Goal: Task Accomplishment & Management: Use online tool/utility

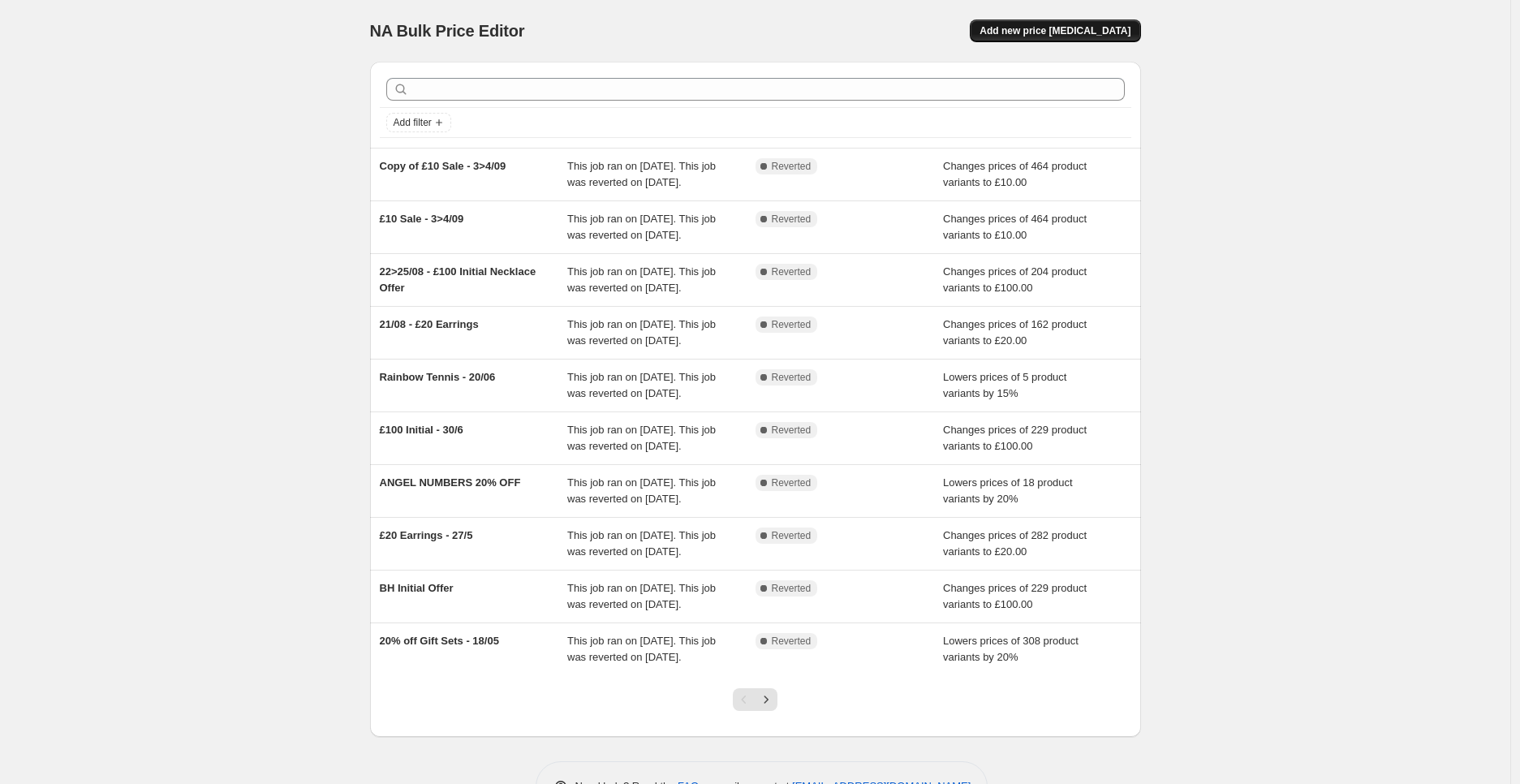
click at [1071, 34] on span "Add new price [MEDICAL_DATA]" at bounding box center [1055, 30] width 151 height 13
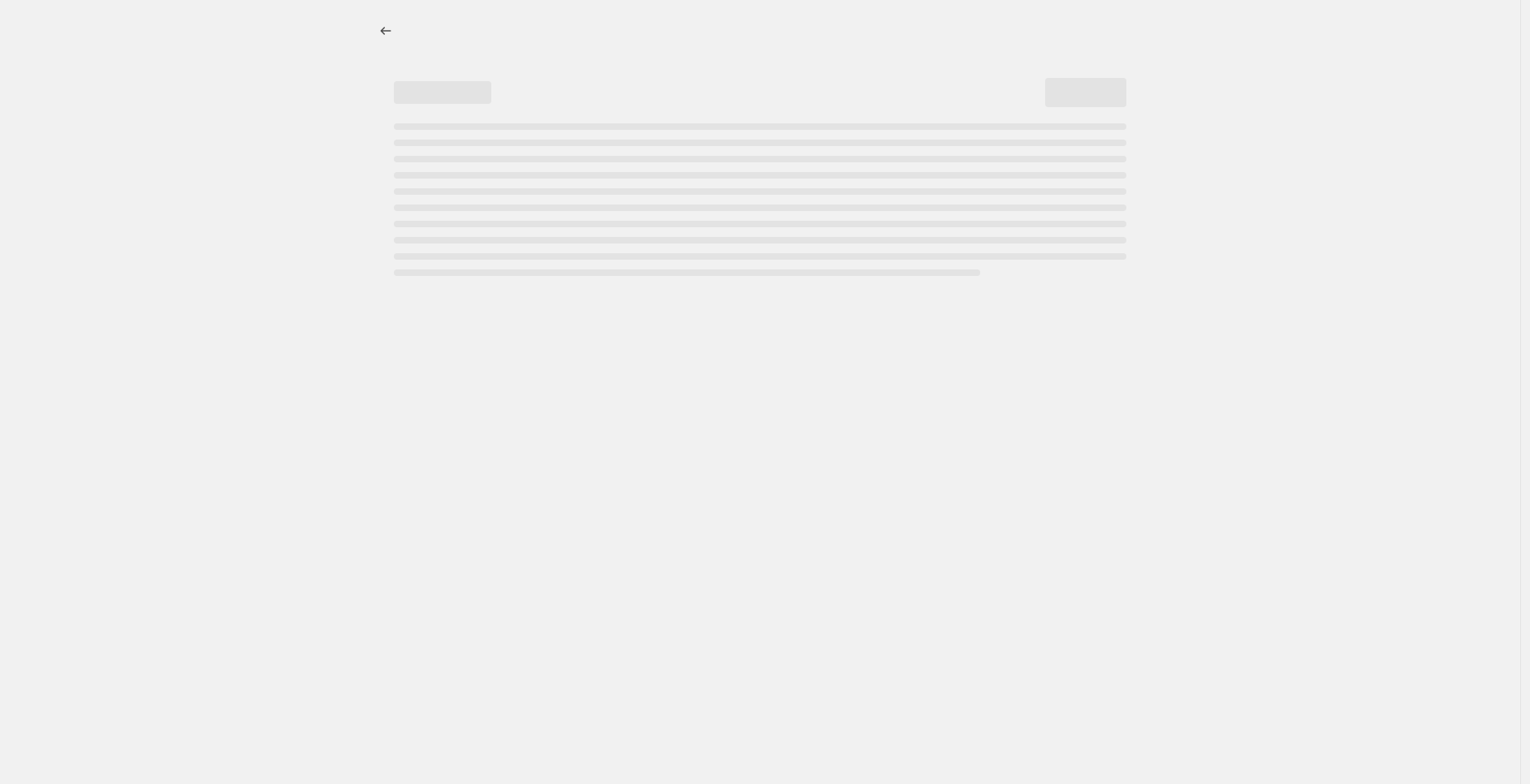
select select "percentage"
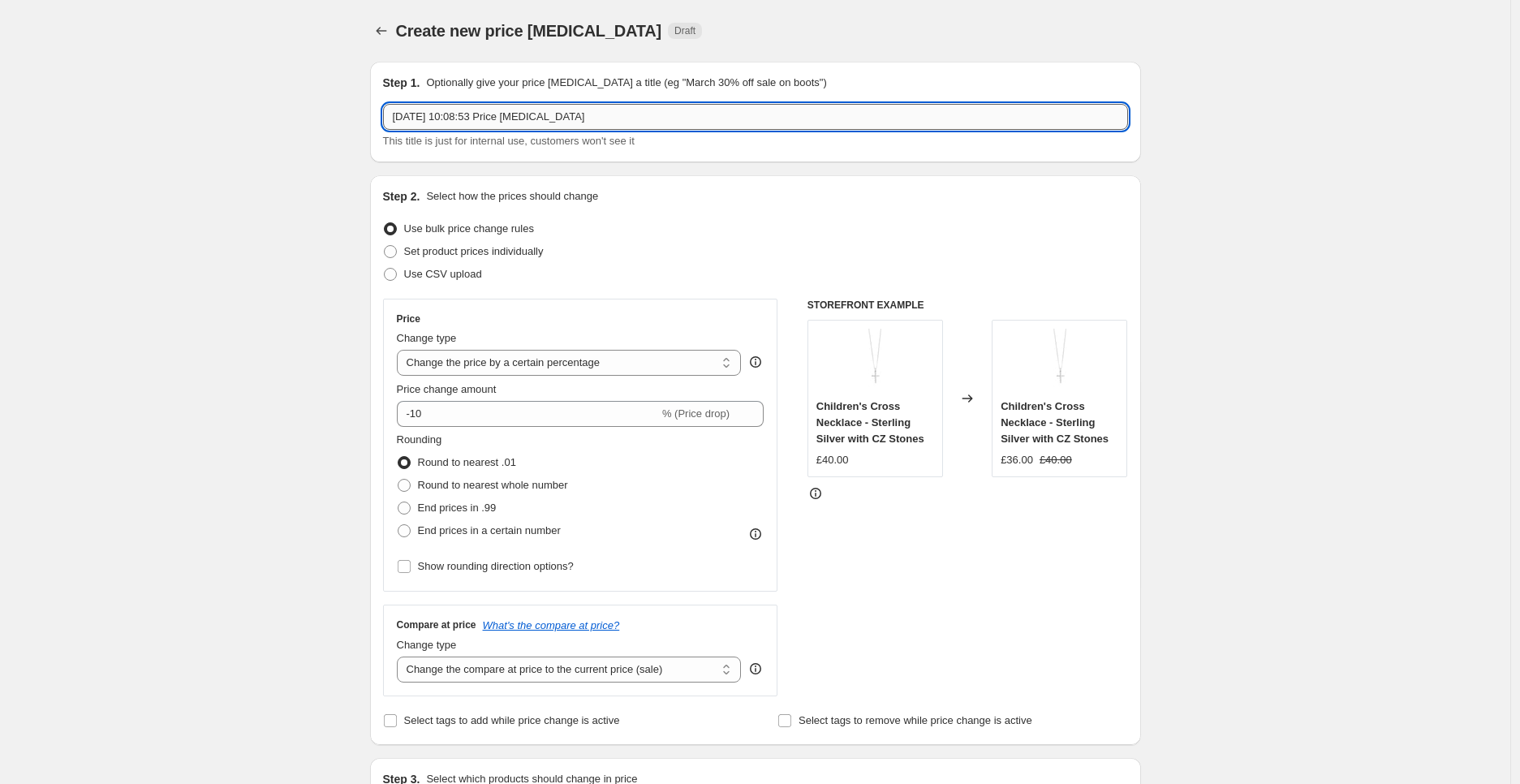
click at [481, 109] on input "[DATE] 10:08:53 Price [MEDICAL_DATA]" at bounding box center [756, 117] width 745 height 26
type input "£20 Earrings - 17/09"
click at [705, 213] on div "Step 2. Select how the prices should change Use bulk price change rules Set pro…" at bounding box center [756, 460] width 745 height 544
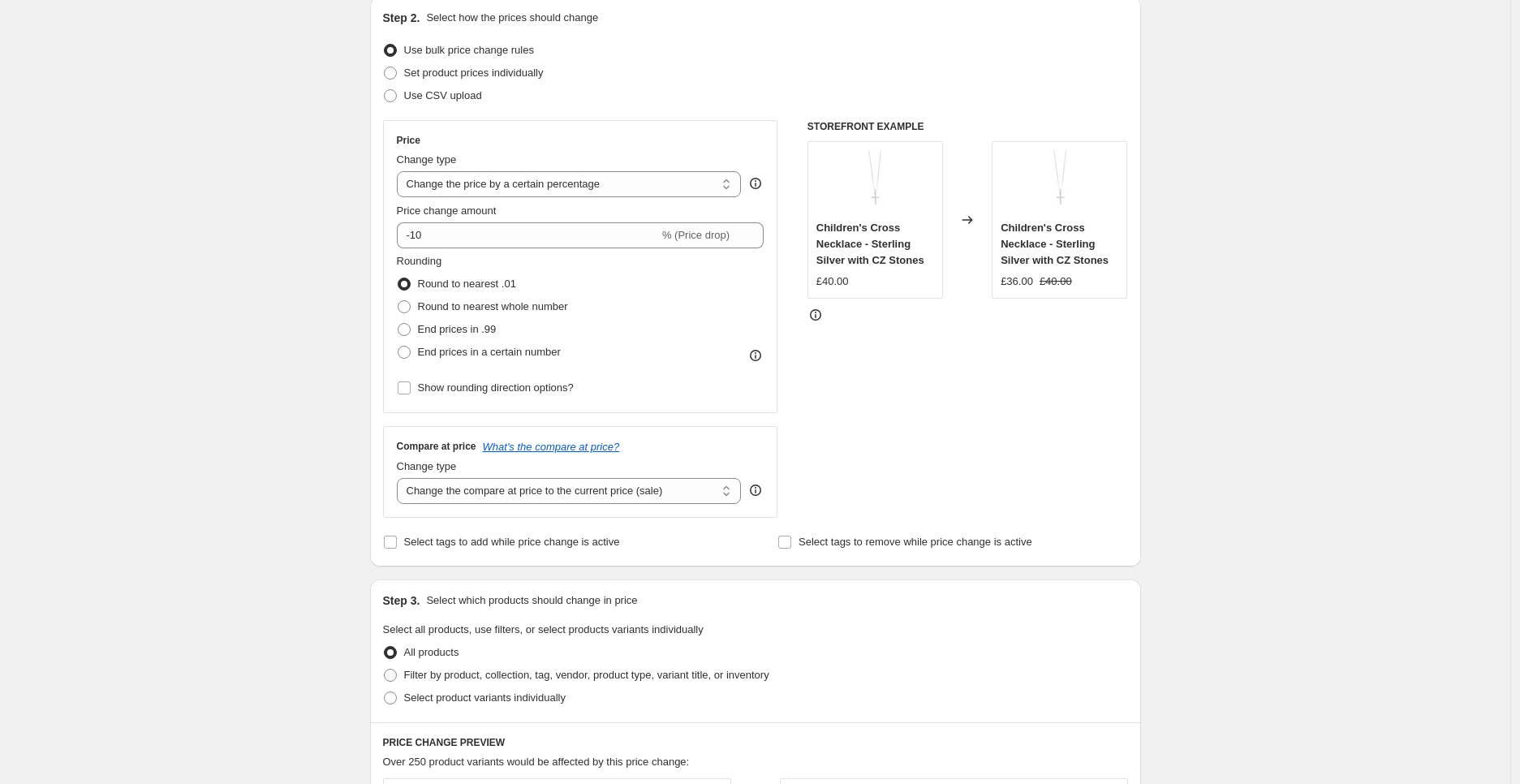
scroll to position [180, 0]
click at [671, 187] on select "Change the price to a certain amount Change the price by a certain amount Chang…" at bounding box center [569, 182] width 345 height 26
select select "to"
click at [401, 170] on select "Change the price to a certain amount Change the price by a certain amount Chang…" at bounding box center [569, 182] width 345 height 26
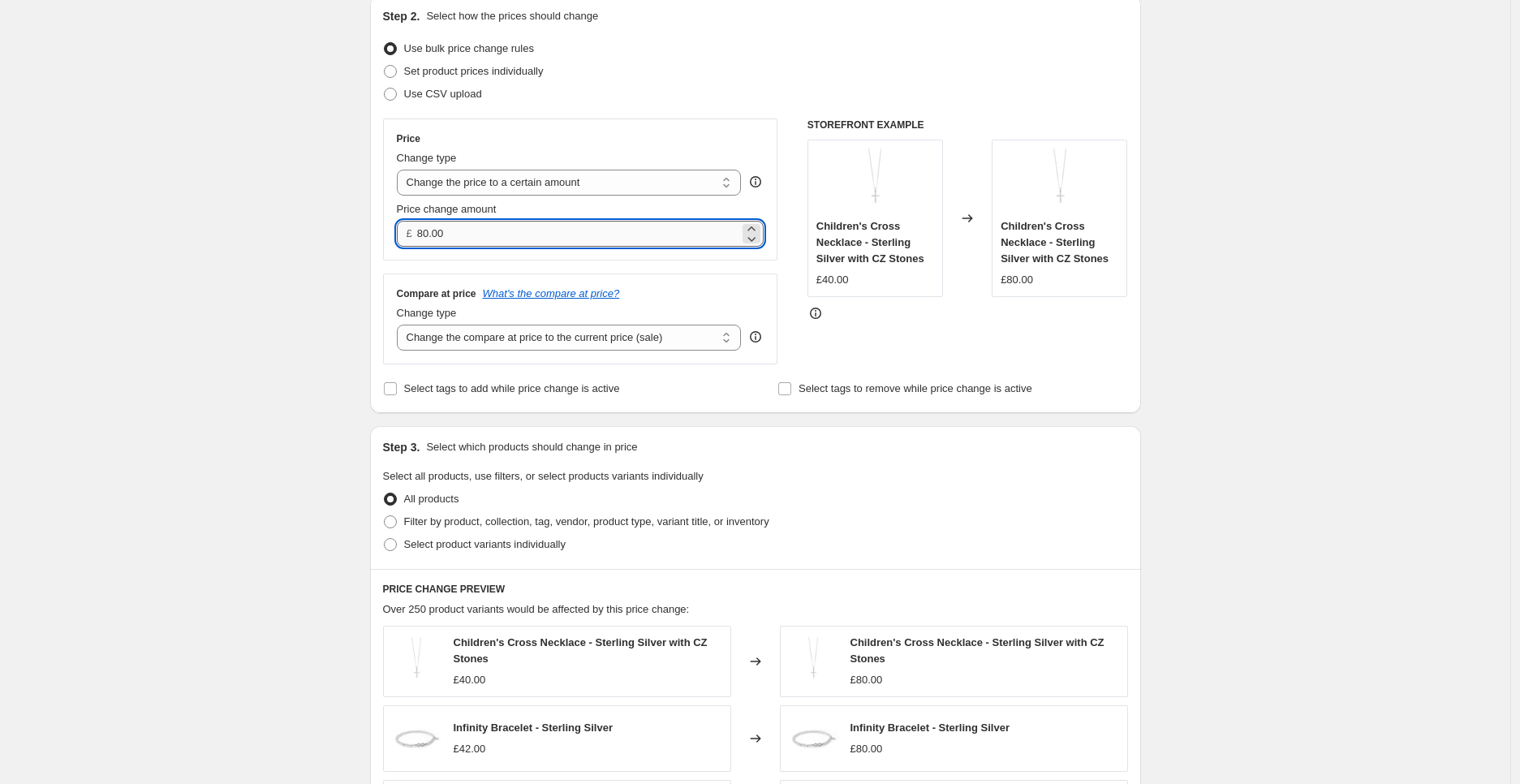
click at [484, 236] on input "80.00" at bounding box center [578, 233] width 322 height 26
type input "20.00"
click at [1378, 432] on div "Create new price change job. This page is ready Create new price change job Dra…" at bounding box center [756, 558] width 1511 height 1477
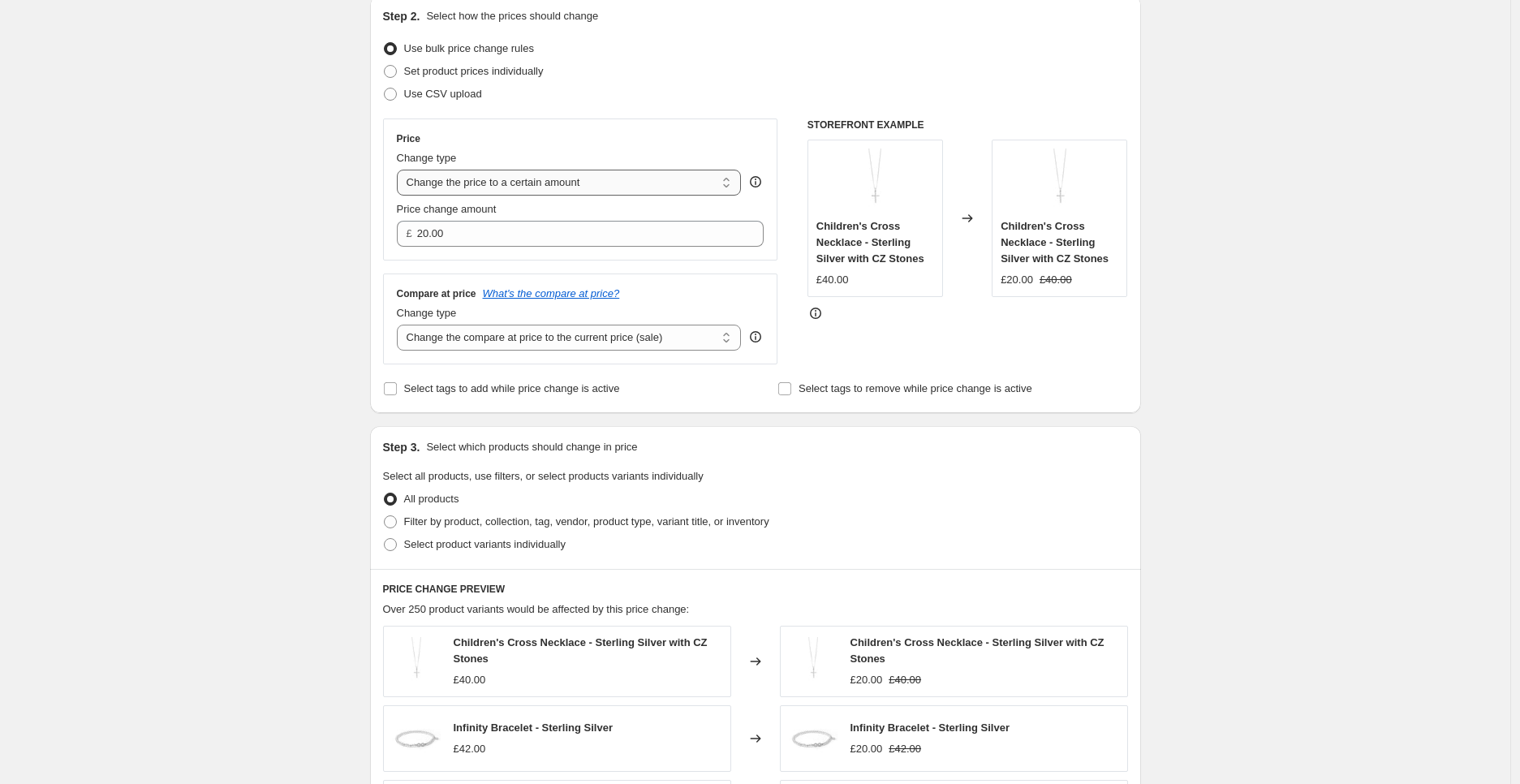
click at [562, 181] on select "Change the price to a certain amount Change the price by a certain amount Chang…" at bounding box center [569, 182] width 345 height 26
click at [582, 527] on span "Filter by product, collection, tag, vendor, product type, variant title, or inv…" at bounding box center [587, 521] width 366 height 12
click at [385, 516] on input "Filter by product, collection, tag, vendor, product type, variant title, or inv…" at bounding box center [384, 515] width 1 height 1
radio input "true"
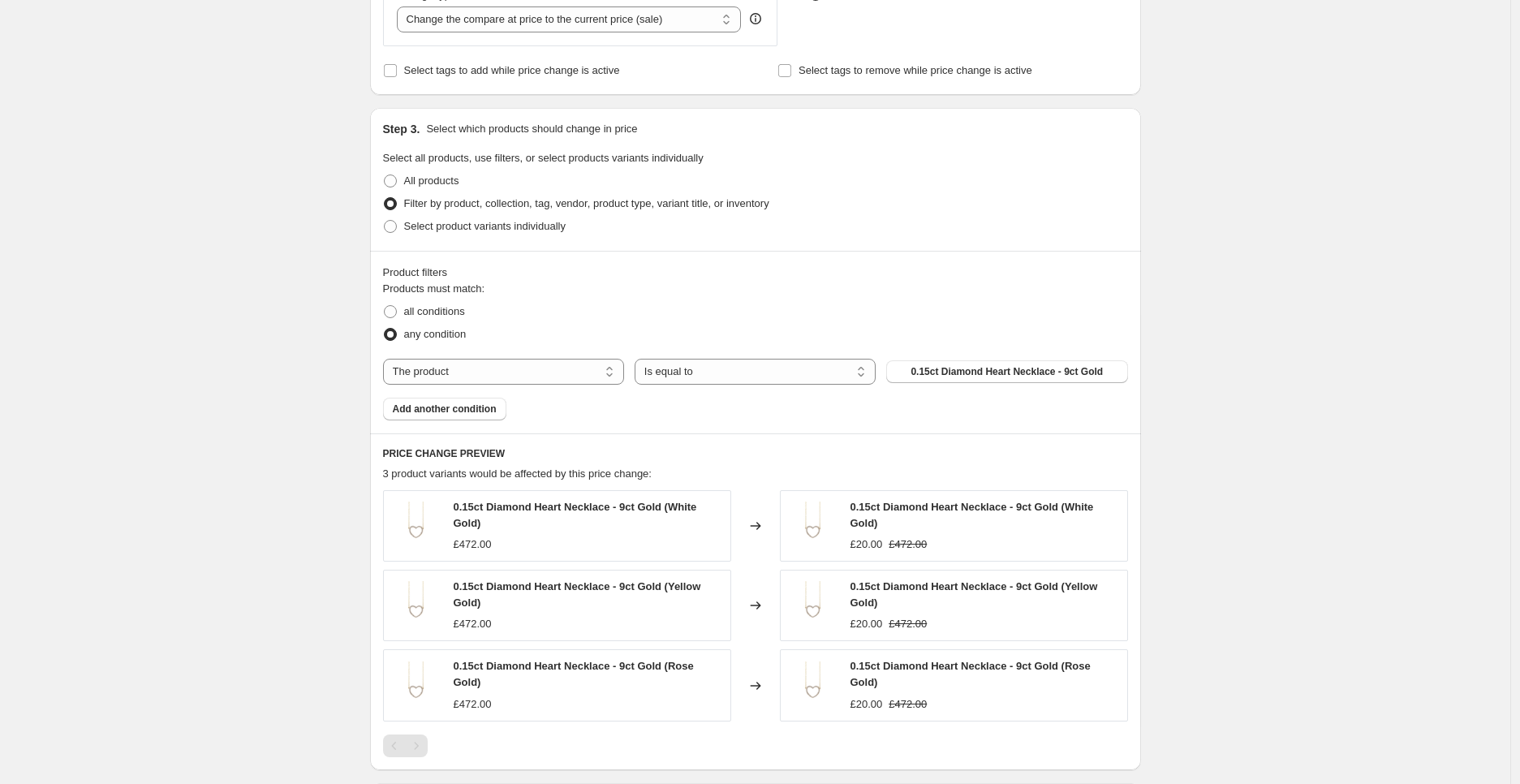
scroll to position [541, 0]
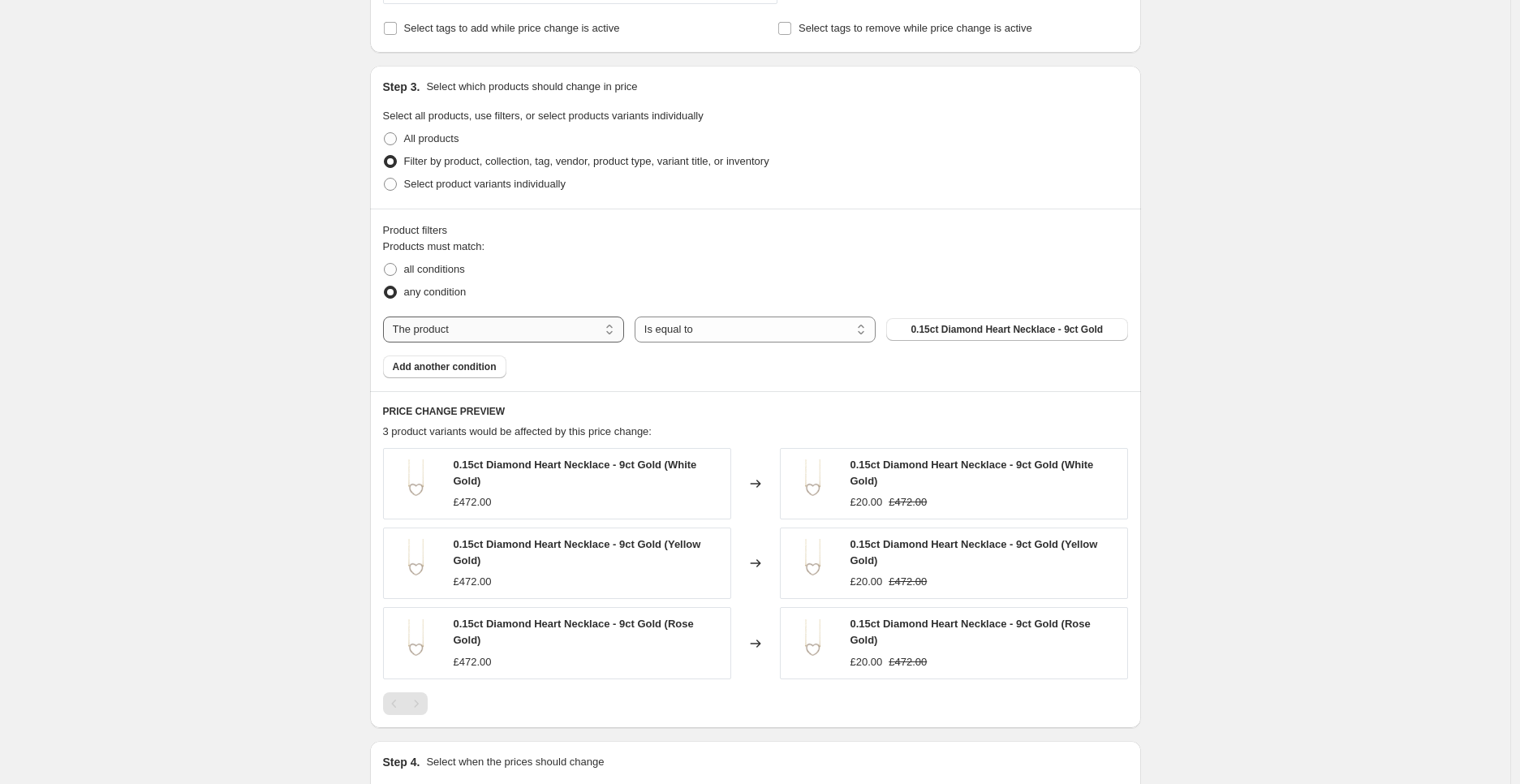
click at [542, 336] on select "The product The product's collection The product's tag The product's vendor The…" at bounding box center [504, 329] width 241 height 26
select select "collection"
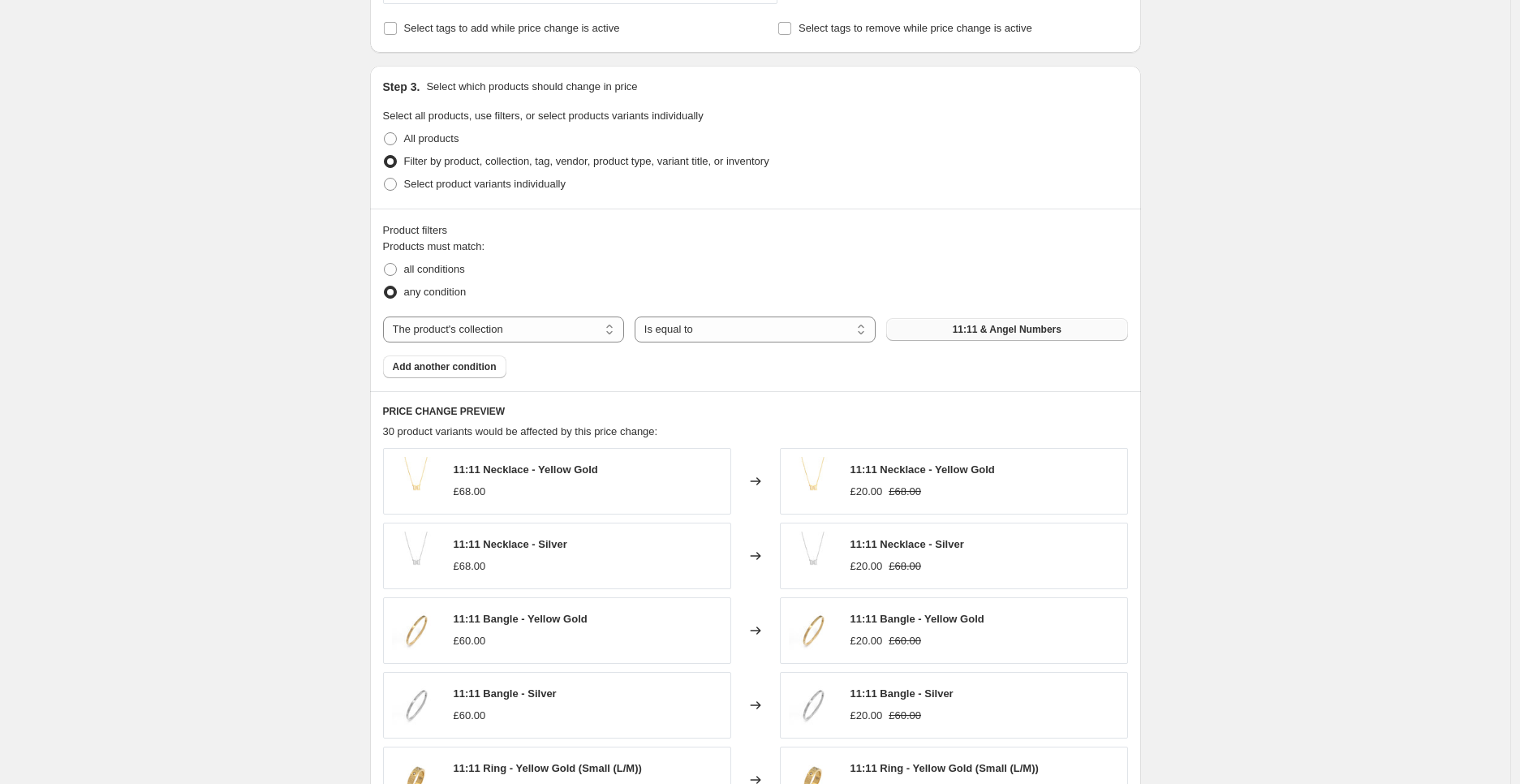
click at [1005, 329] on span "11:11 & Angel Numbers" at bounding box center [1006, 329] width 109 height 13
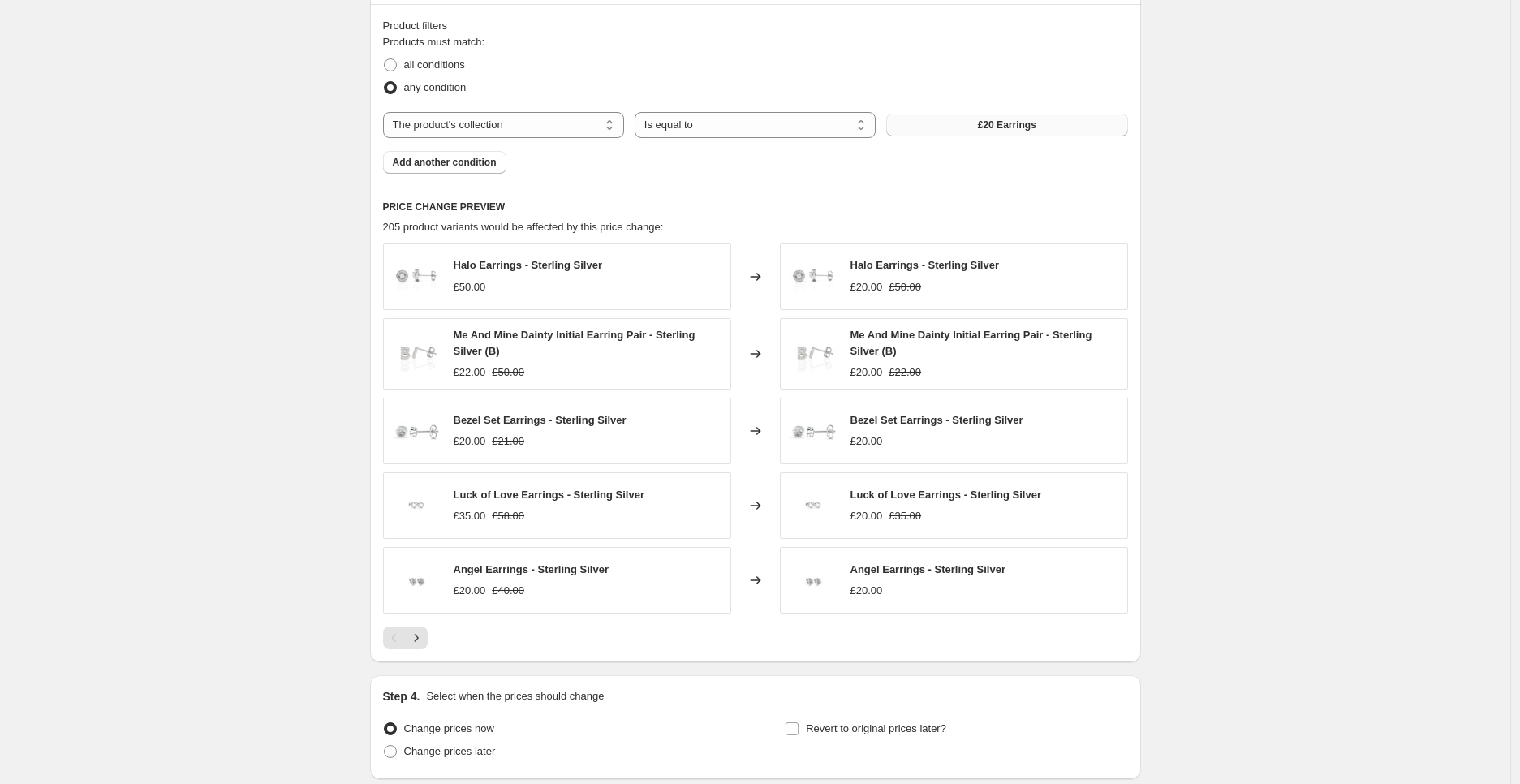
scroll to position [811, 0]
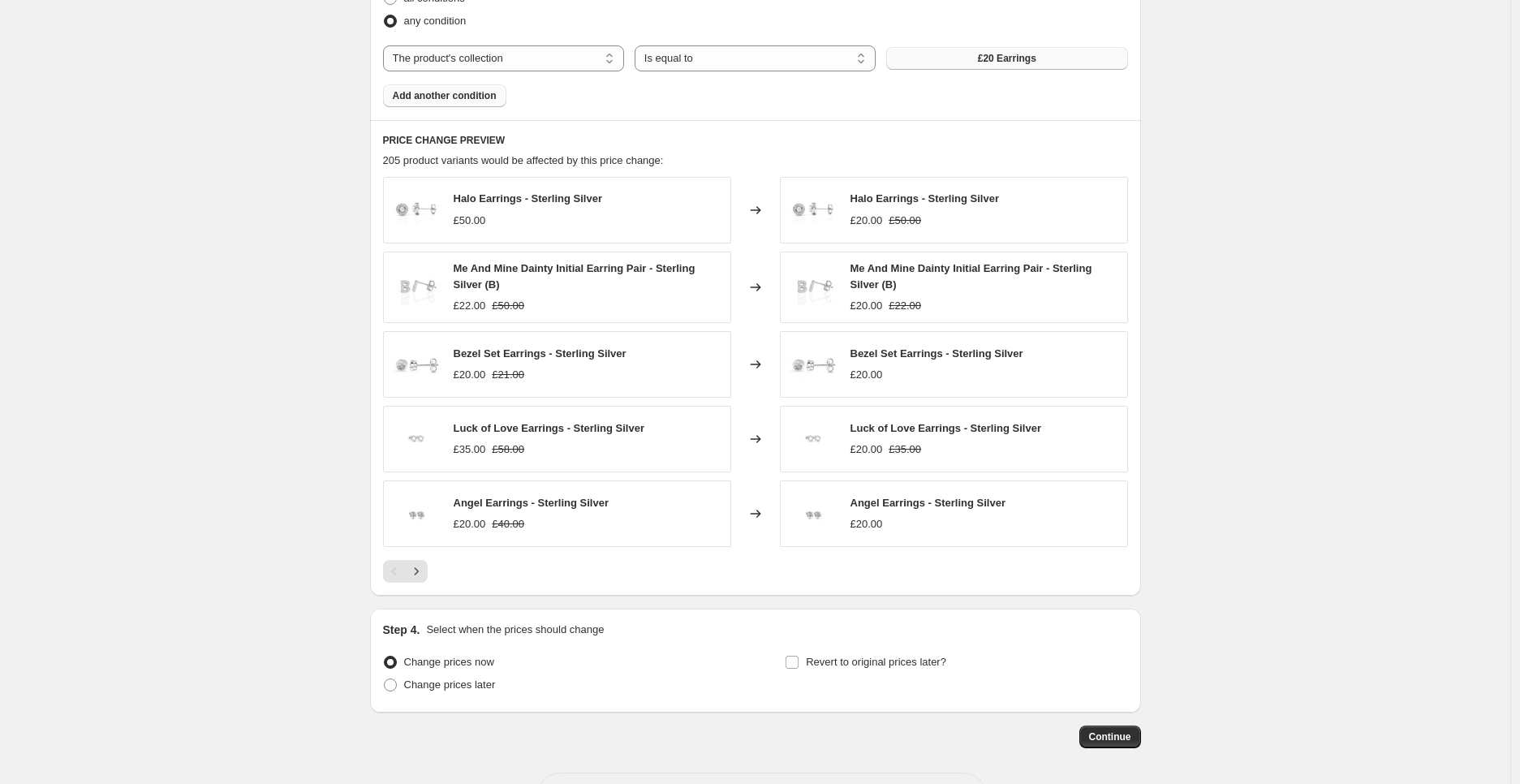
click at [467, 102] on span "Add another condition" at bounding box center [445, 95] width 104 height 13
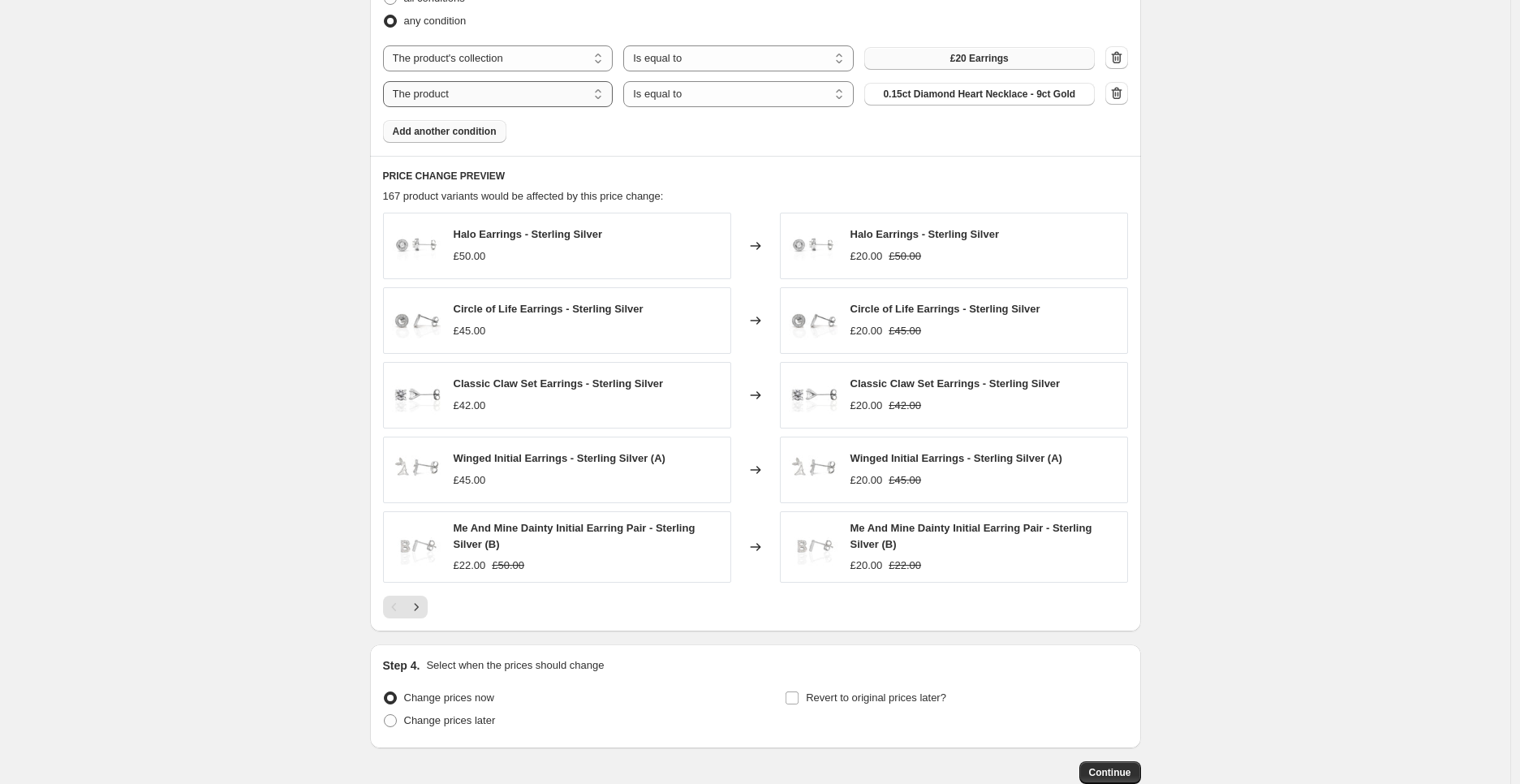
click at [552, 102] on select "The product The product's collection The product's tag The product's vendor The…" at bounding box center [498, 94] width 230 height 26
drag, startPoint x: 845, startPoint y: 117, endPoint x: 967, endPoint y: 122, distance: 122.1
click at [846, 117] on div "Products must match: all conditions any condition The product The product's col…" at bounding box center [756, 55] width 745 height 175
click at [1128, 95] on button "button" at bounding box center [1116, 93] width 23 height 23
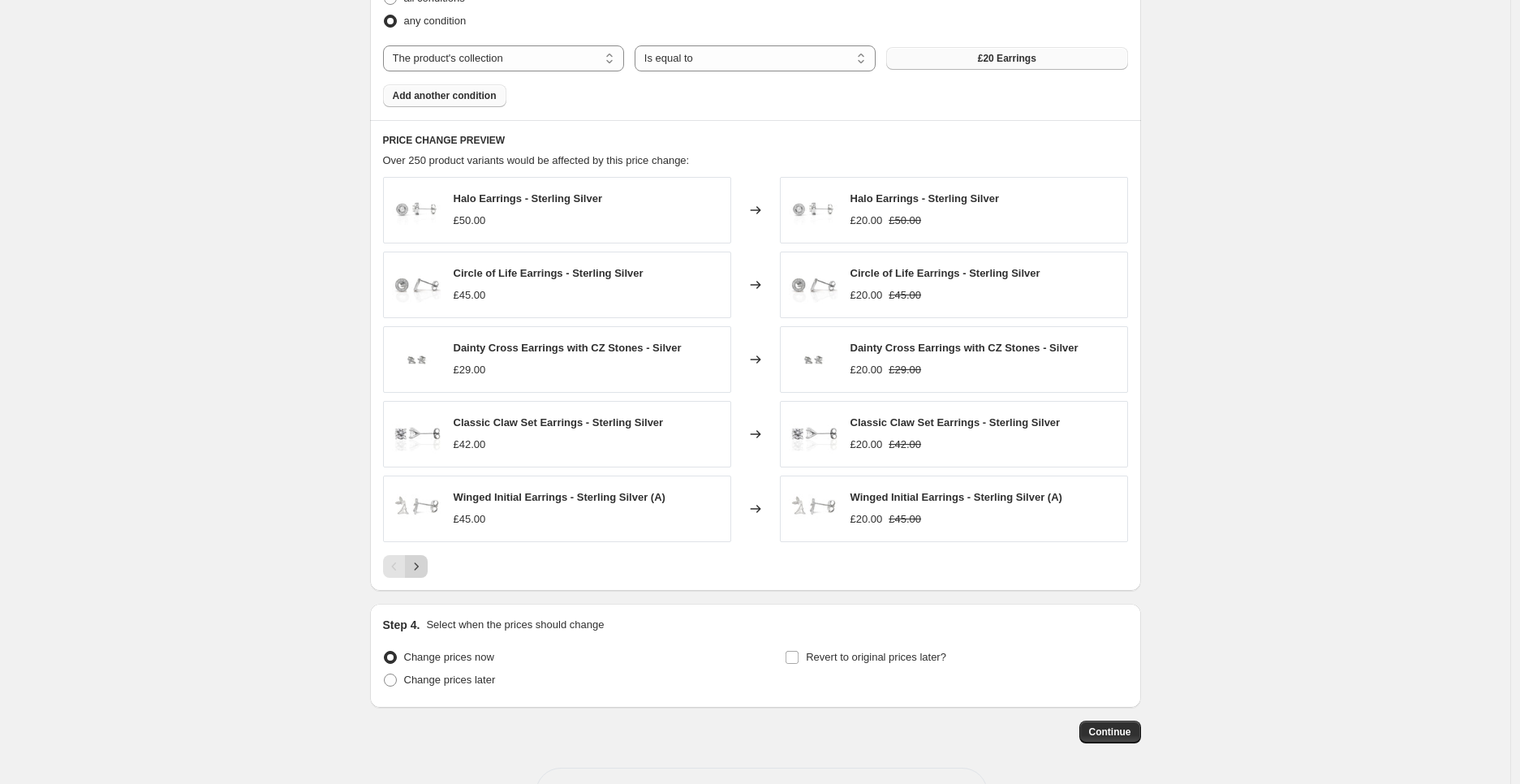
click at [424, 572] on icon "Next" at bounding box center [417, 566] width 17 height 17
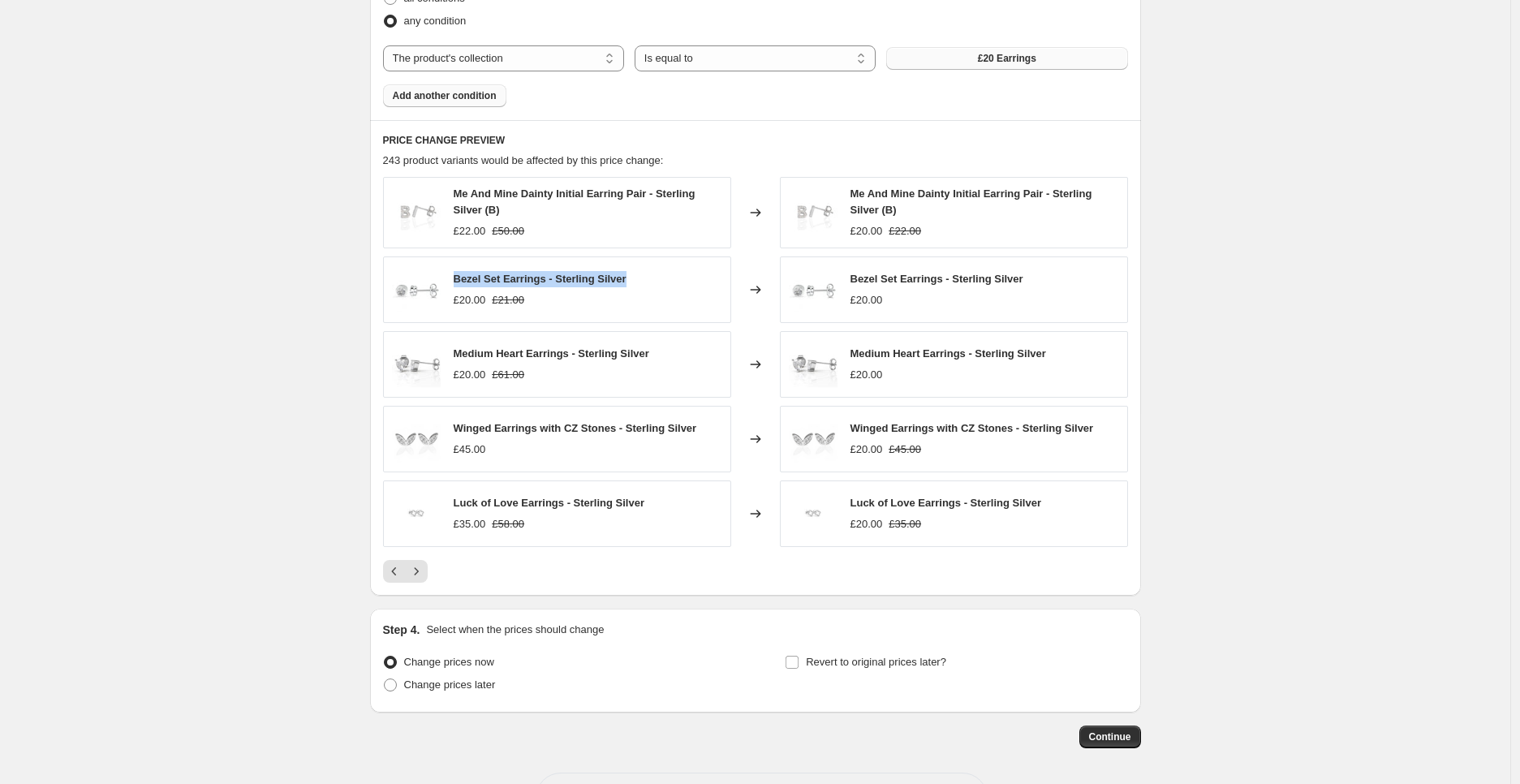
drag, startPoint x: 622, startPoint y: 280, endPoint x: 453, endPoint y: 282, distance: 169.0
click at [453, 282] on div "Bezel Set Earrings - Sterling Silver £20.00 £21.00" at bounding box center [557, 290] width 348 height 67
copy span "Bezel Set Earrings - Sterling Silver"
drag, startPoint x: 653, startPoint y: 356, endPoint x: 458, endPoint y: 355, distance: 195.0
click at [458, 355] on div "Medium Heart Earrings - Sterling Silver £20.00 £61.00" at bounding box center [557, 365] width 348 height 67
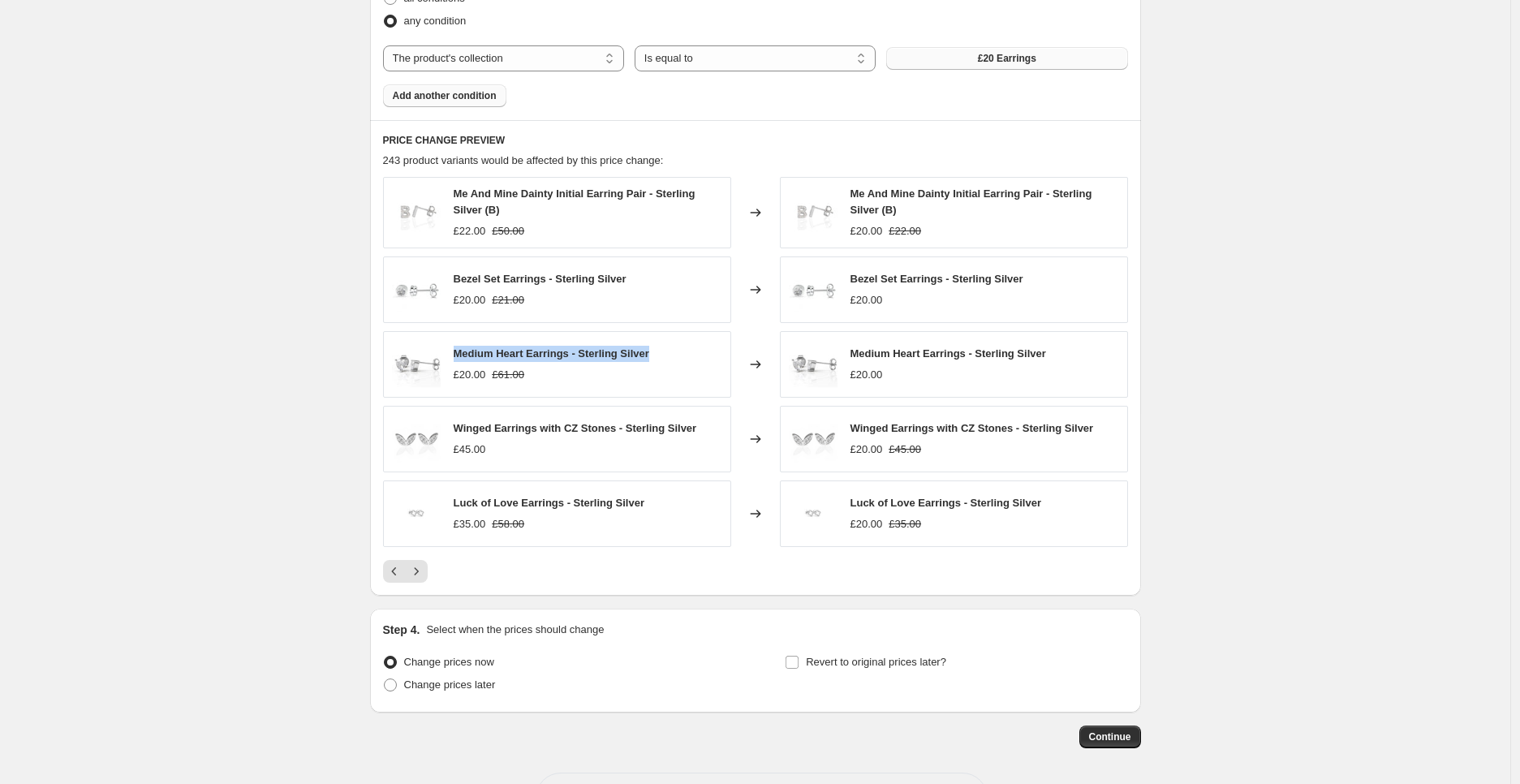
copy span "Medium Heart Earrings - Sterling Silver"
click at [1235, 416] on div "Create new price change job. This page is ready Create new price change job Dra…" at bounding box center [756, 18] width 1511 height 1659
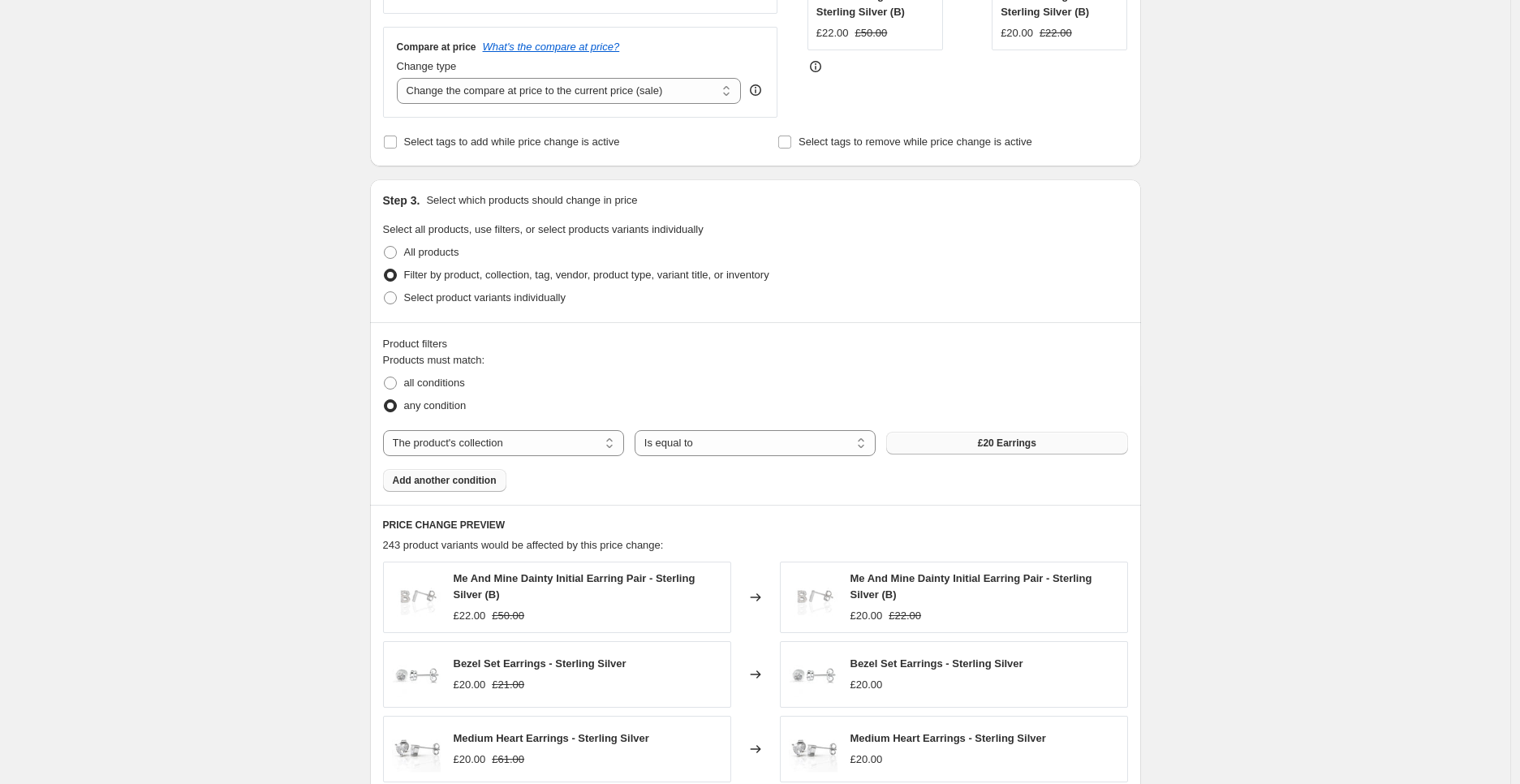
scroll to position [361, 0]
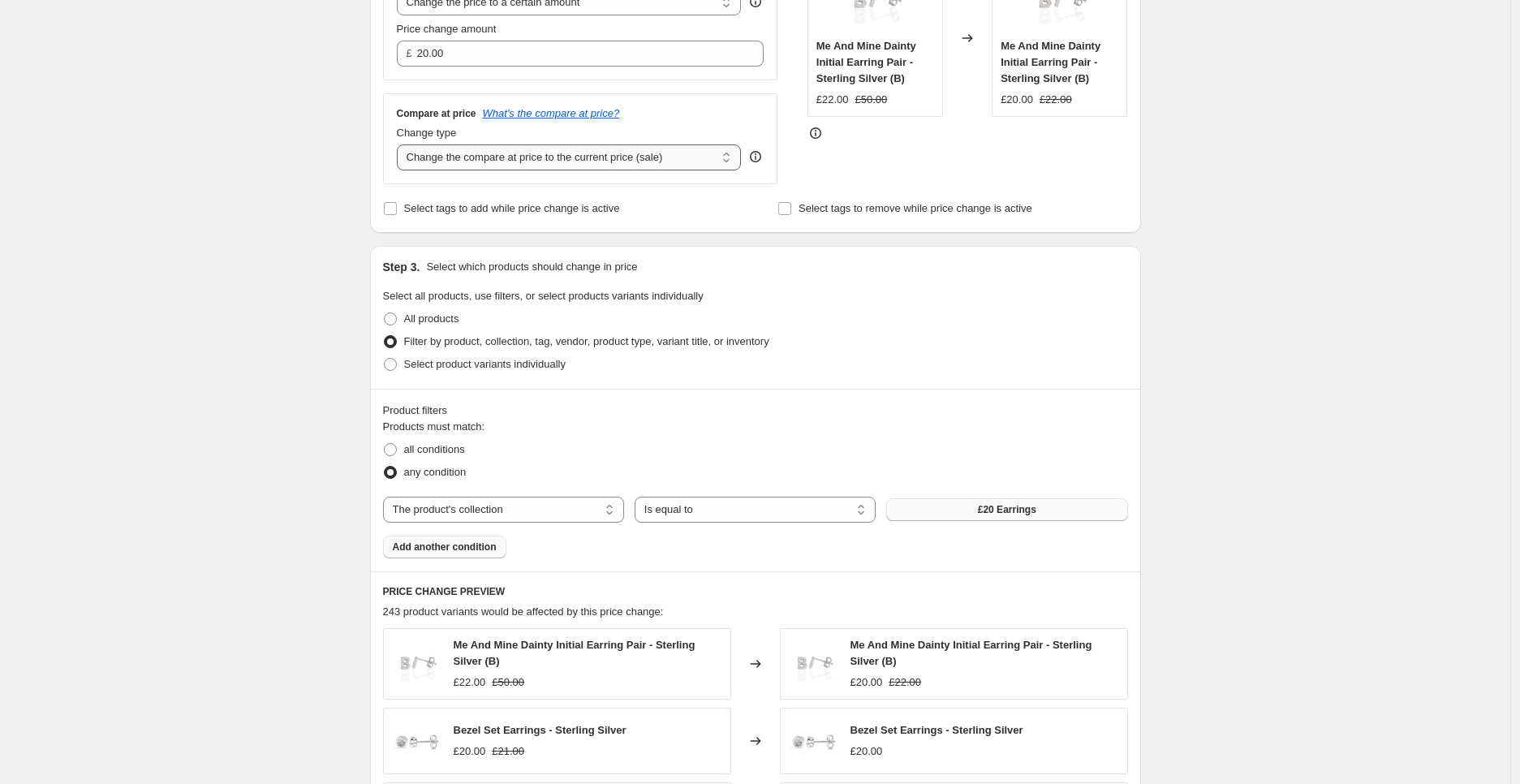
click at [613, 159] on select "Change the compare at price to the current price (sale) Change the compare at p…" at bounding box center [569, 157] width 345 height 26
click at [401, 145] on select "Change the compare at price to the current price (sale) Change the compare at p…" at bounding box center [569, 157] width 345 height 26
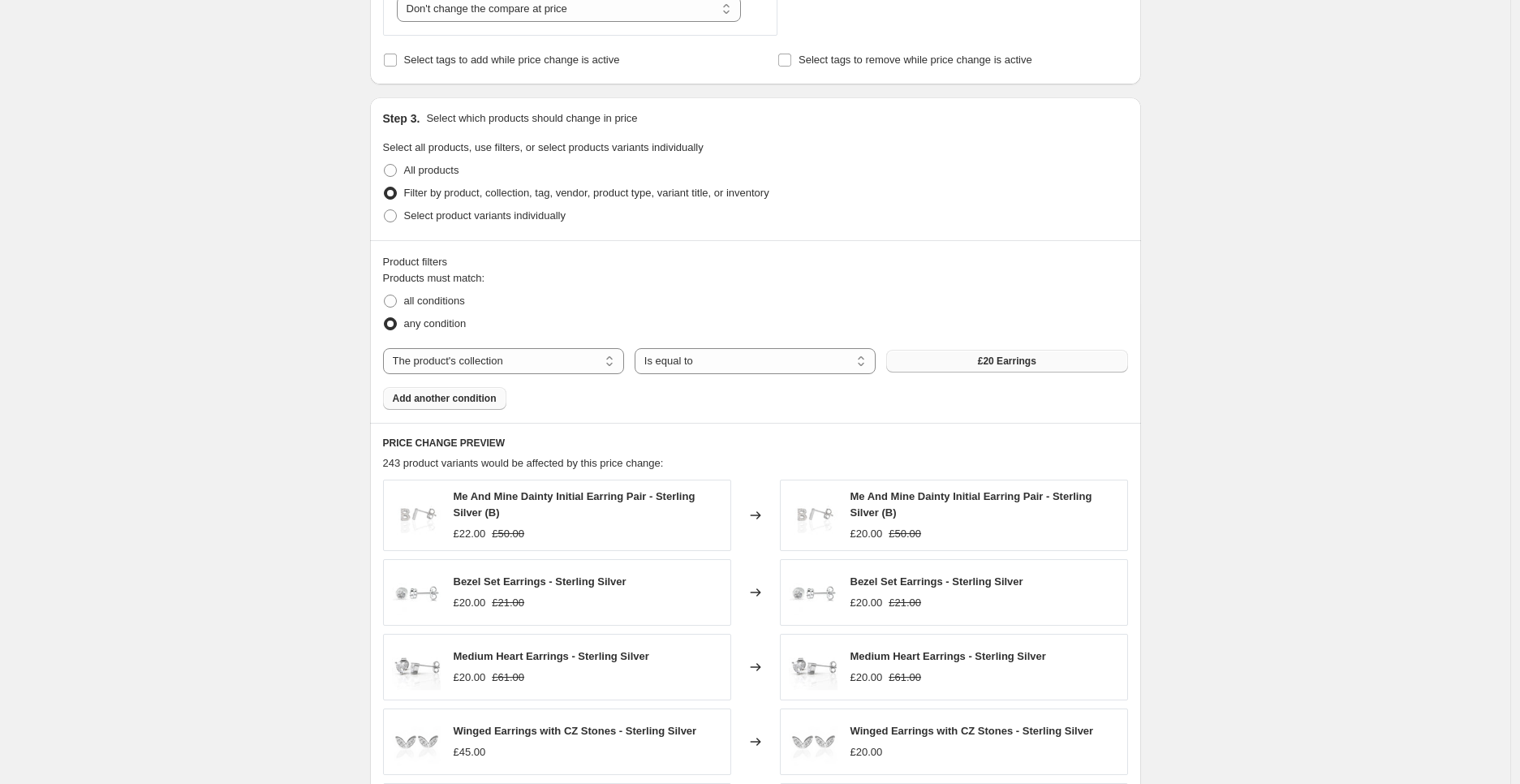
scroll to position [451, 0]
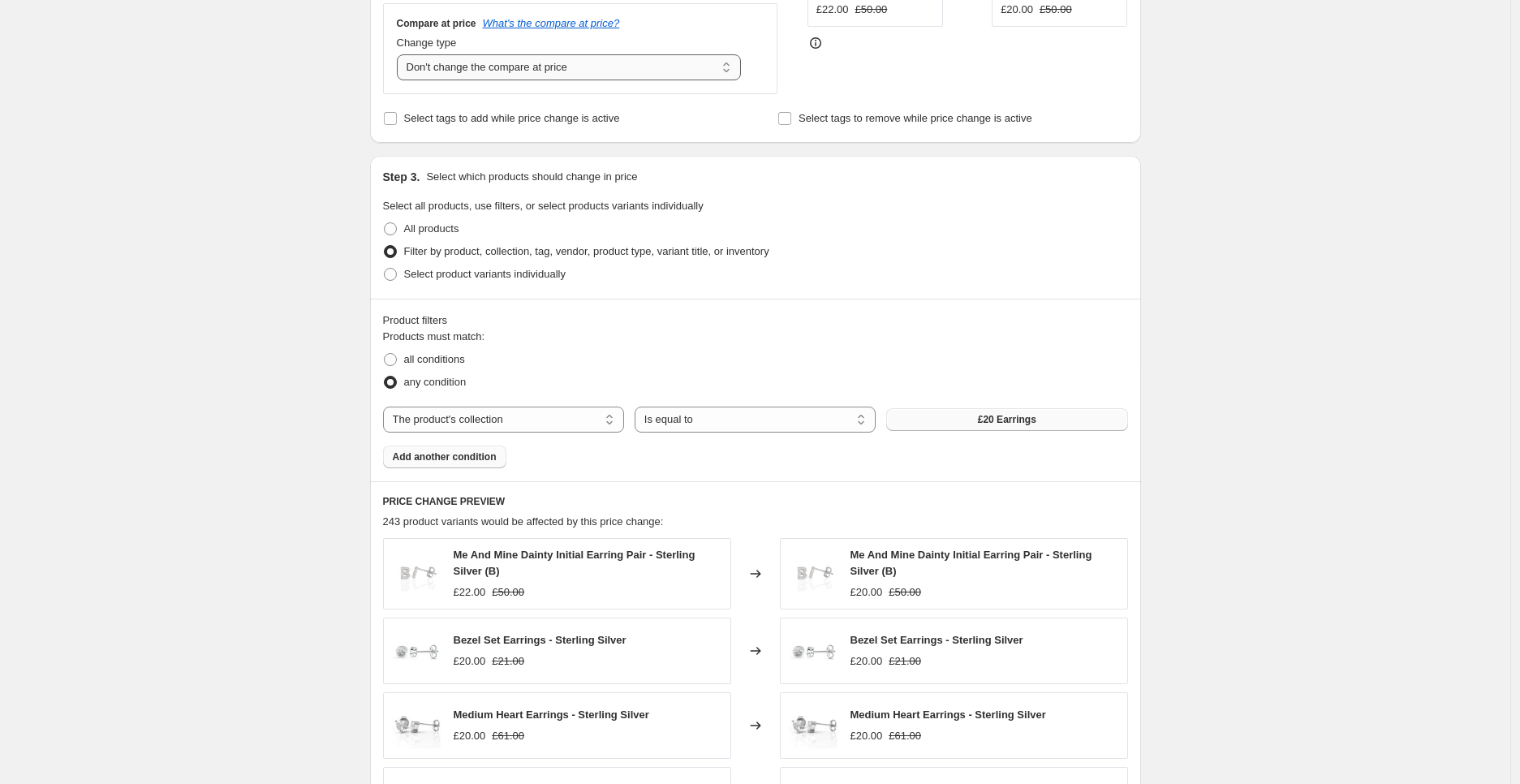
click at [594, 67] on select "Change the compare at price to the current price (sale) Change the compare at p…" at bounding box center [569, 67] width 345 height 26
select select "ep"
click at [401, 55] on select "Change the compare at price to the current price (sale) Change the compare at p…" at bounding box center [569, 67] width 345 height 26
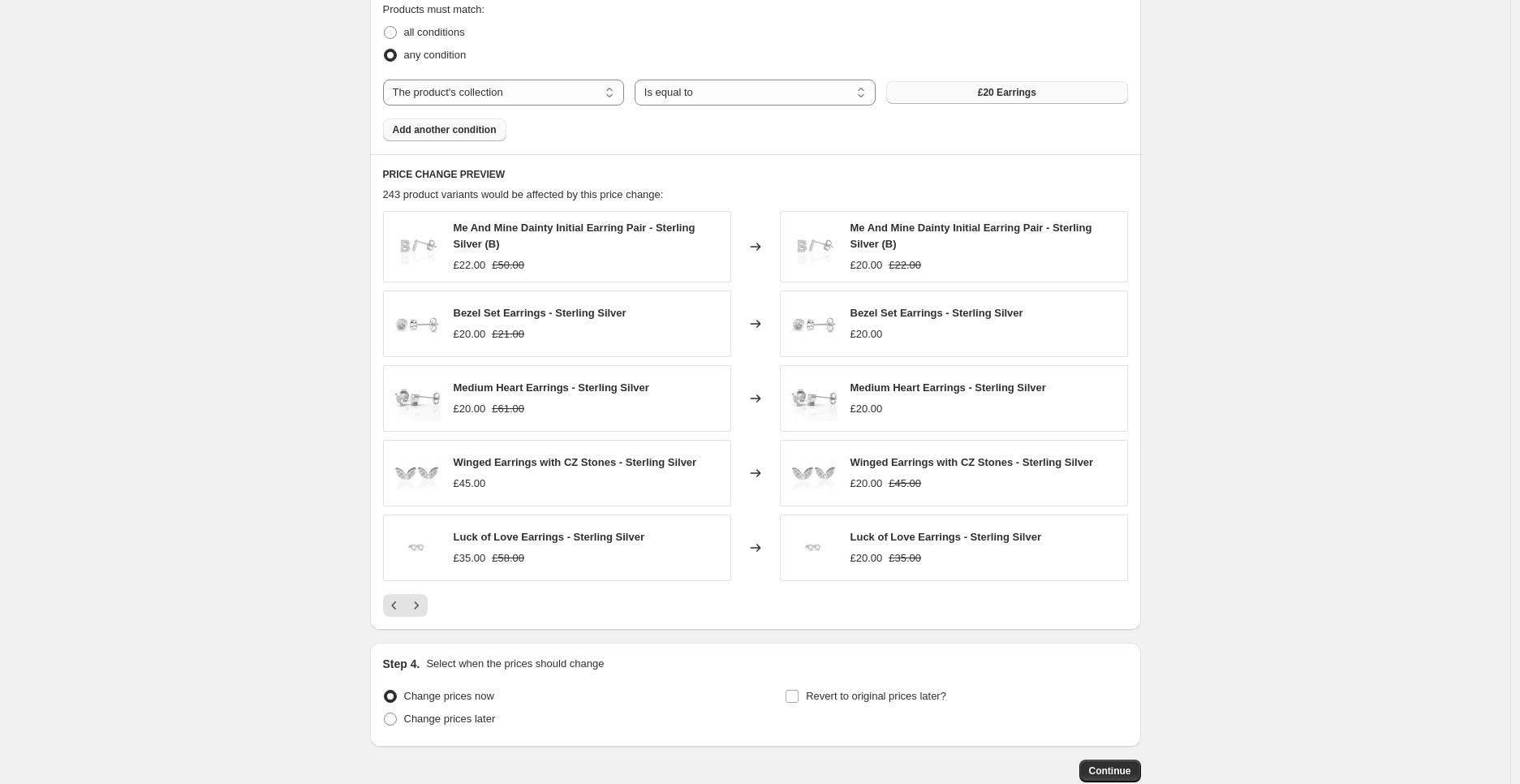
scroll to position [811, 0]
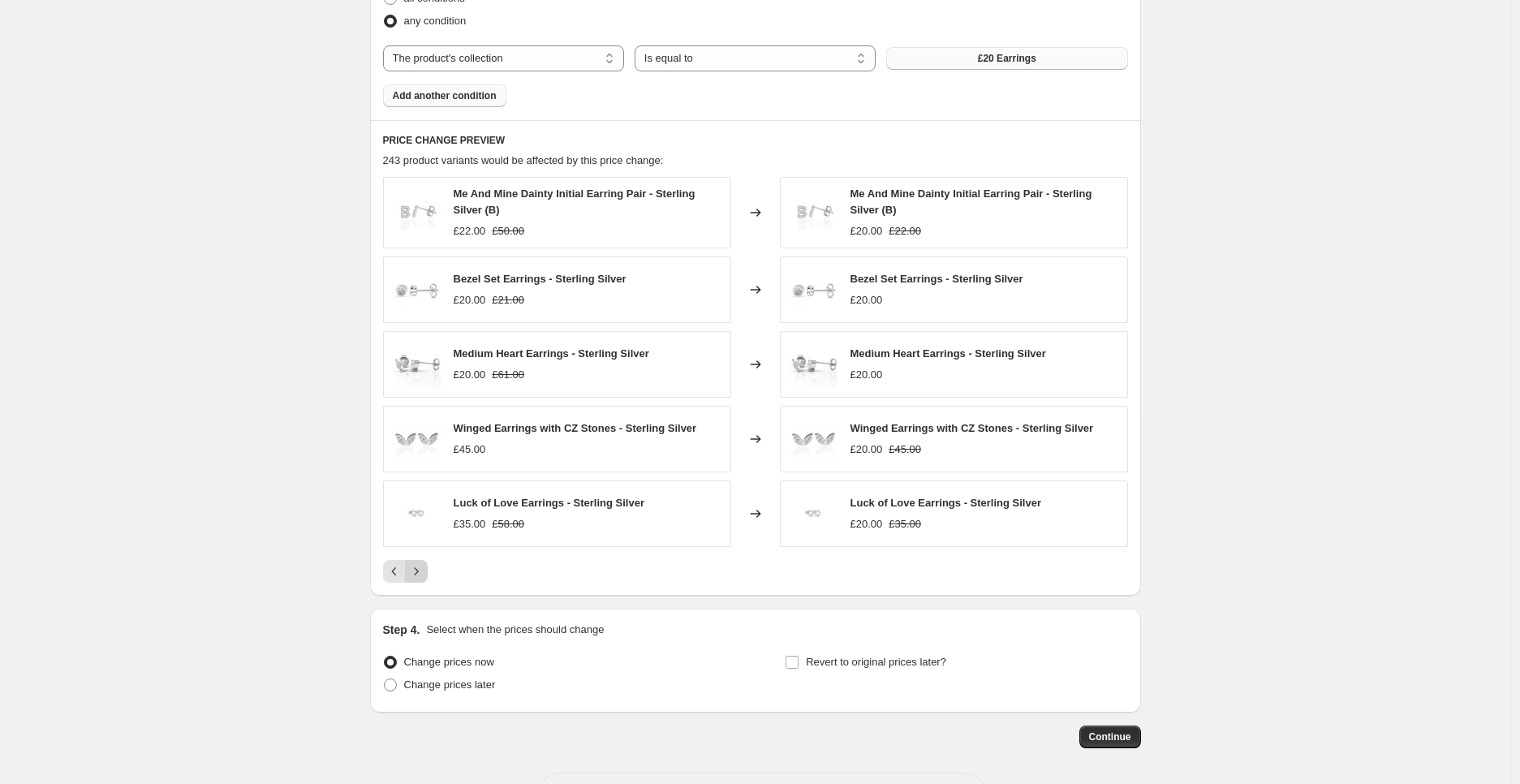
click at [419, 575] on icon "Next" at bounding box center [417, 571] width 17 height 17
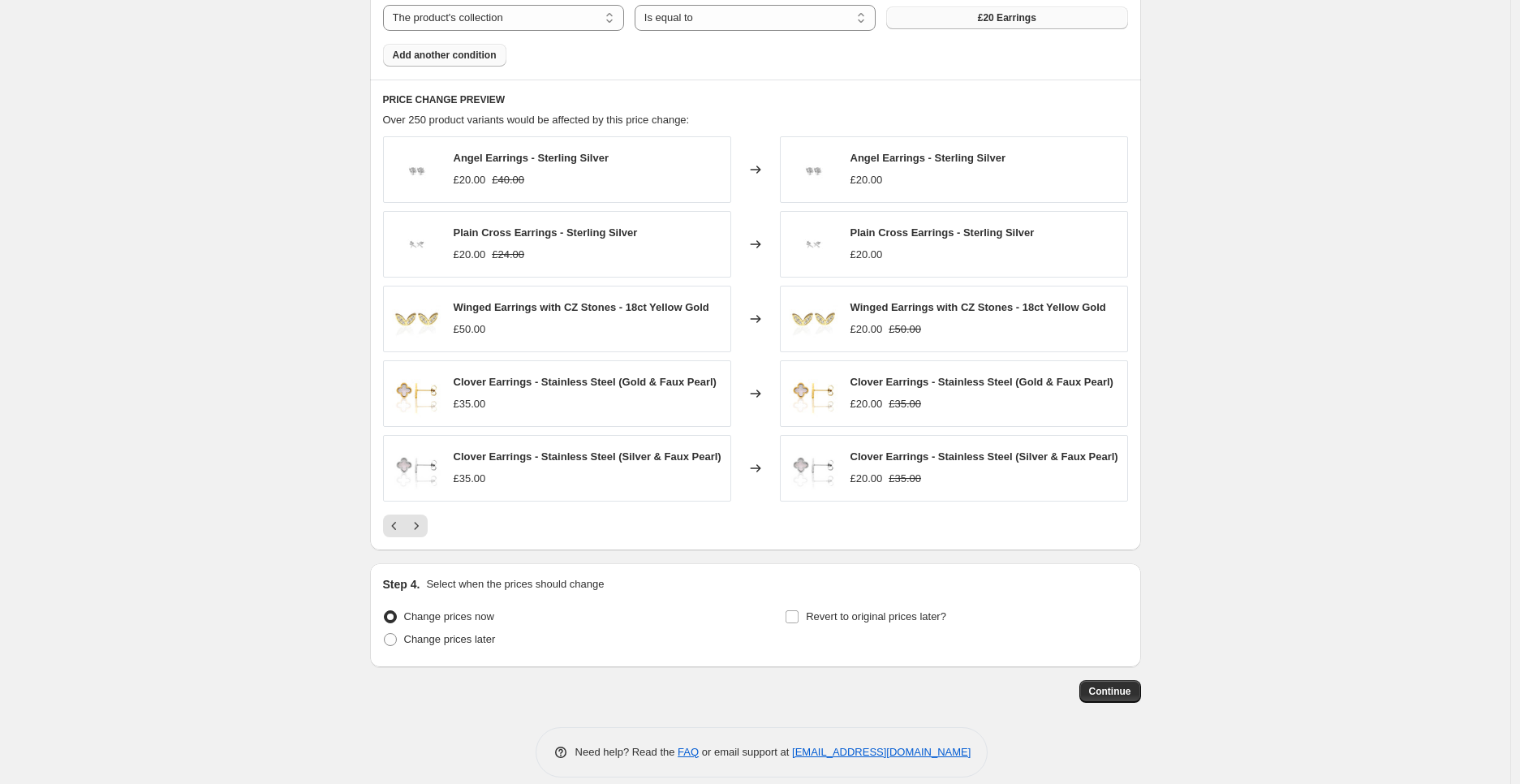
scroll to position [872, 0]
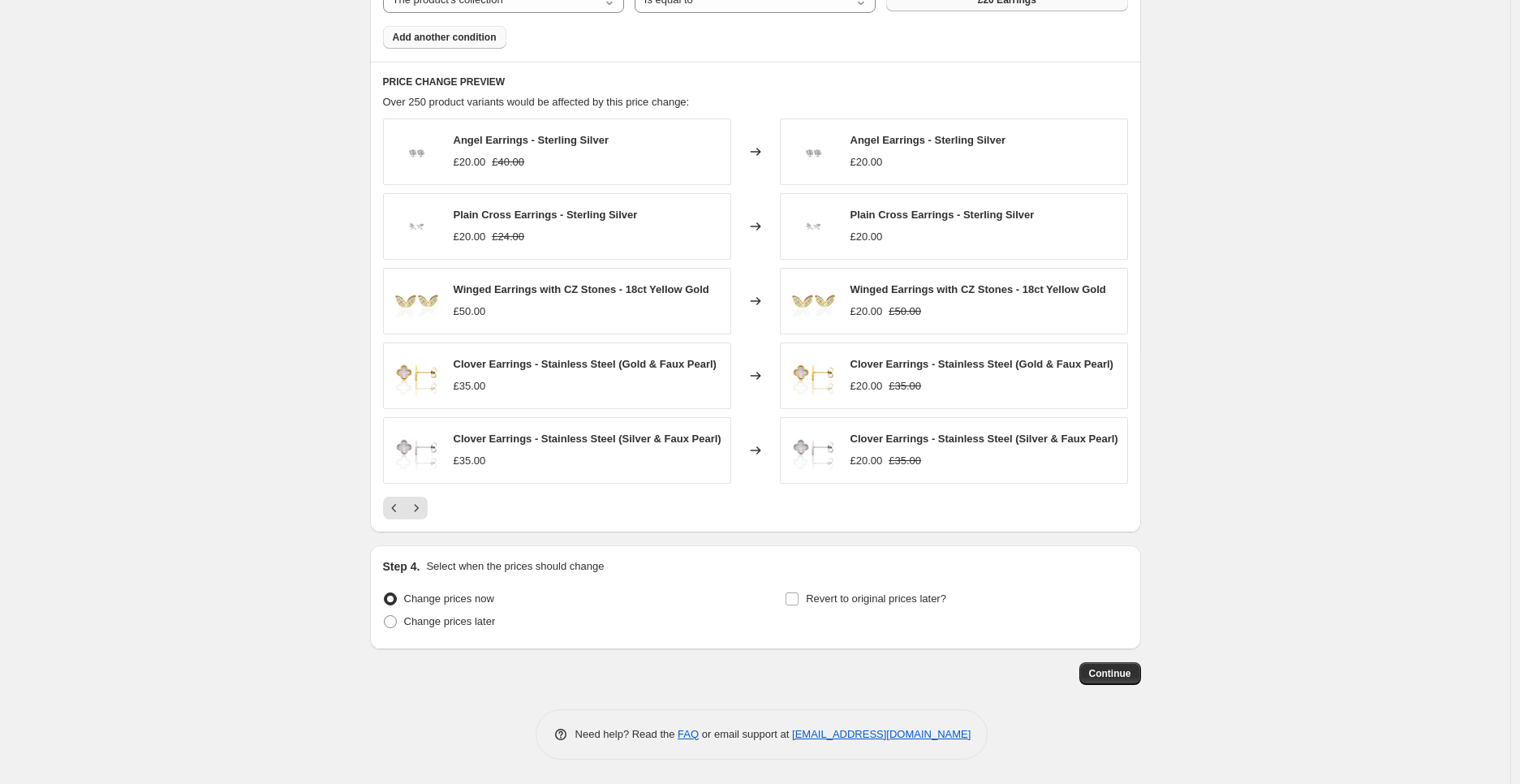
click at [472, 633] on div "Change prices now Change prices later" at bounding box center [555, 612] width 343 height 49
click at [475, 618] on span "Change prices later" at bounding box center [451, 621] width 92 height 12
click at [385, 616] on input "Change prices later" at bounding box center [384, 615] width 1 height 1
radio input "true"
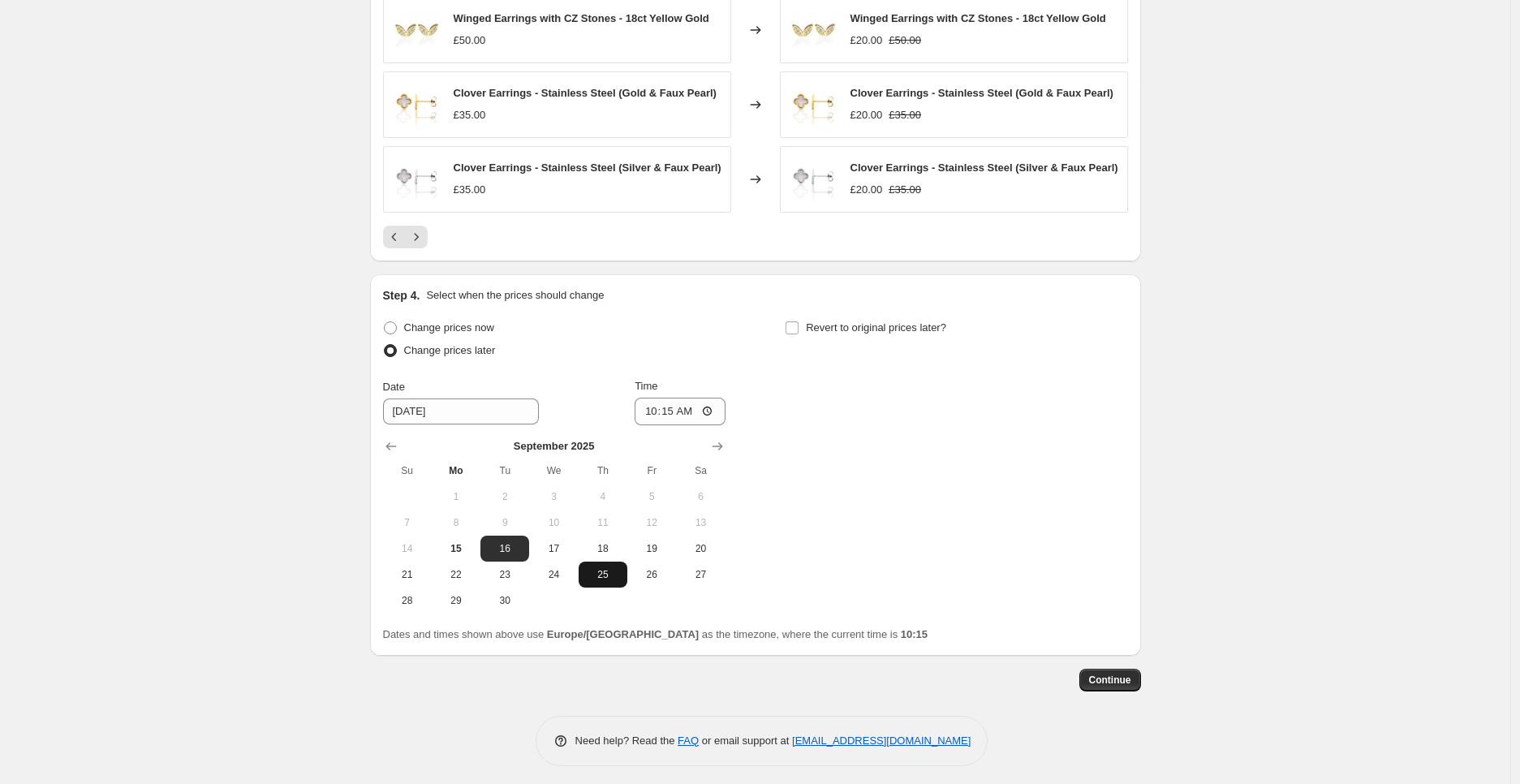
scroll to position [1149, 0]
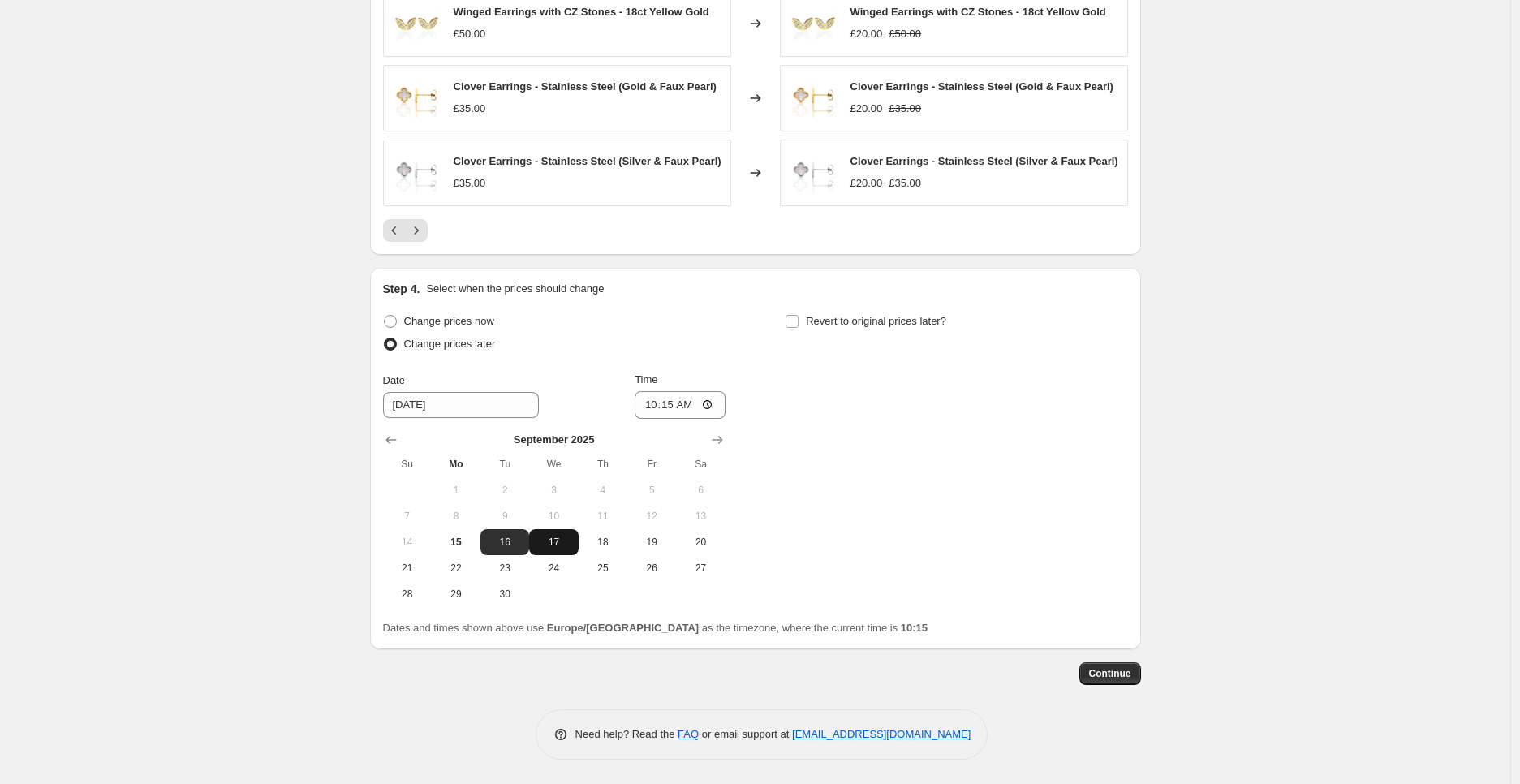
click at [559, 544] on span "17" at bounding box center [554, 542] width 35 height 13
type input "9/17/2025"
click at [710, 401] on input "10:15" at bounding box center [680, 405] width 91 height 27
type input "23:15"
click at [510, 547] on span "16" at bounding box center [505, 542] width 35 height 13
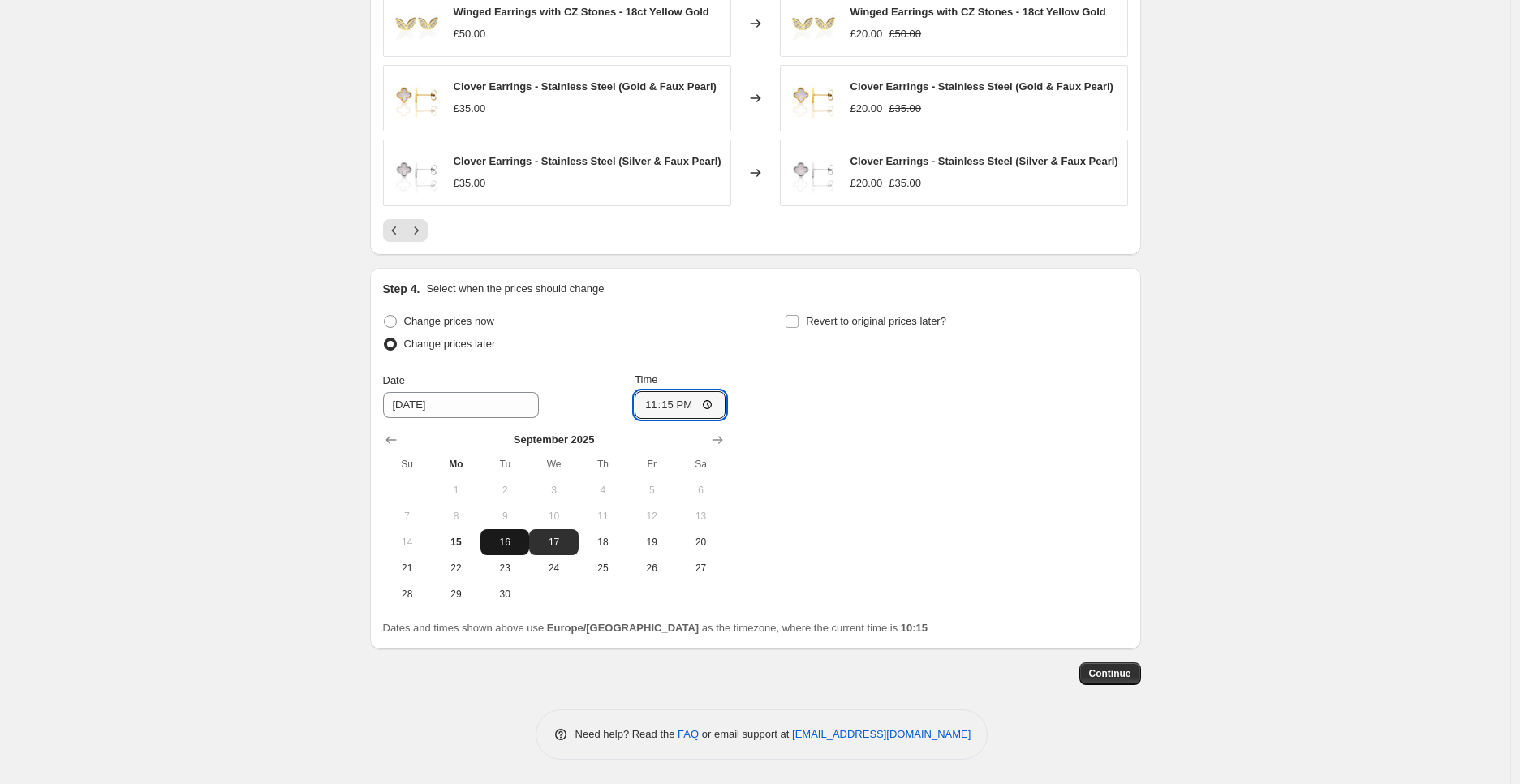
type input "9/16/2025"
click at [716, 403] on input "23:15" at bounding box center [680, 405] width 91 height 27
type input "23:55"
click at [886, 474] on div "Change prices now Change prices later Date 9/16/2025 Time 23:55 September 2025 …" at bounding box center [756, 458] width 745 height 297
click at [850, 324] on span "Revert to original prices later?" at bounding box center [876, 320] width 140 height 12
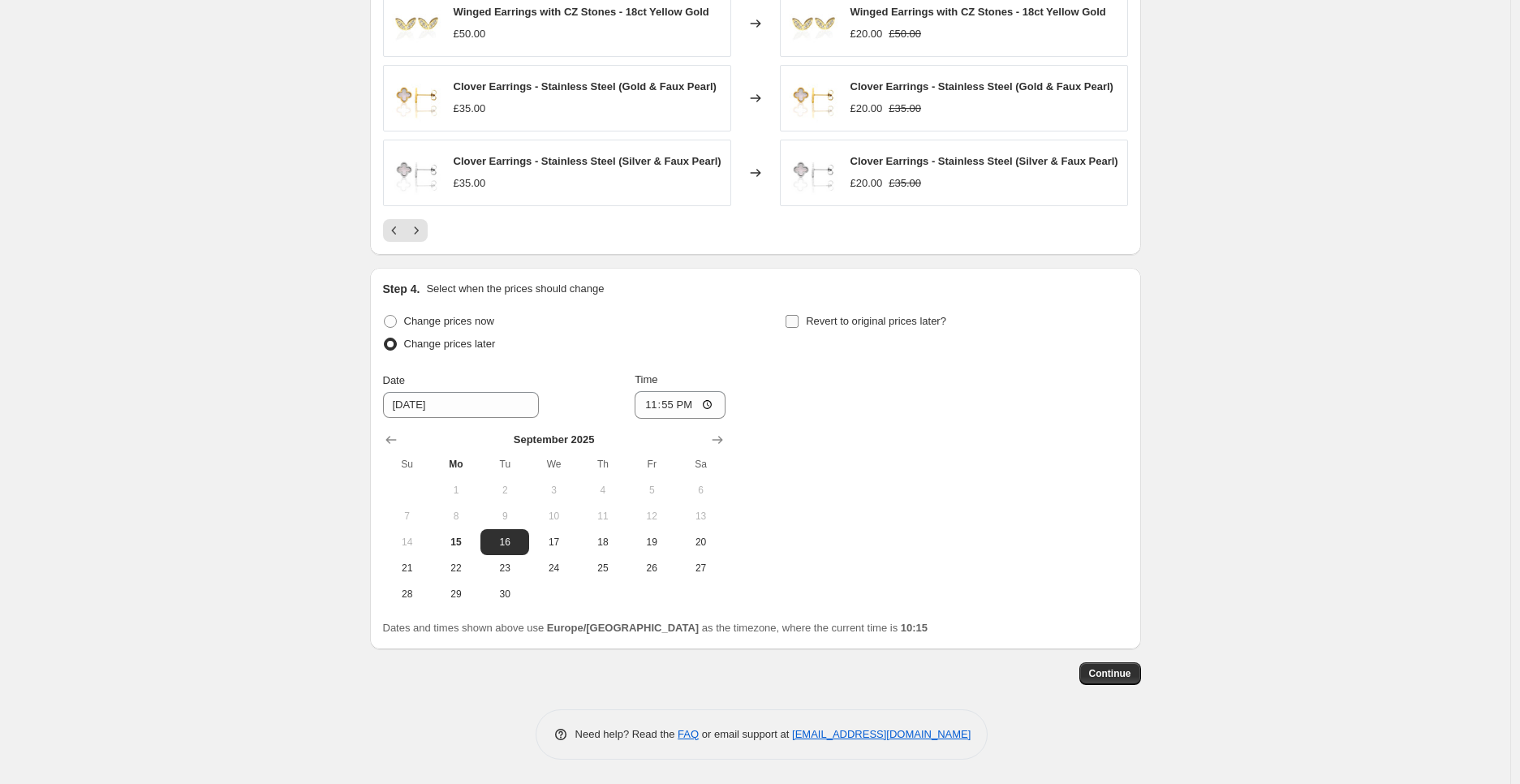
click at [799, 324] on input "Revert to original prices later?" at bounding box center [792, 320] width 13 height 13
checkbox input "true"
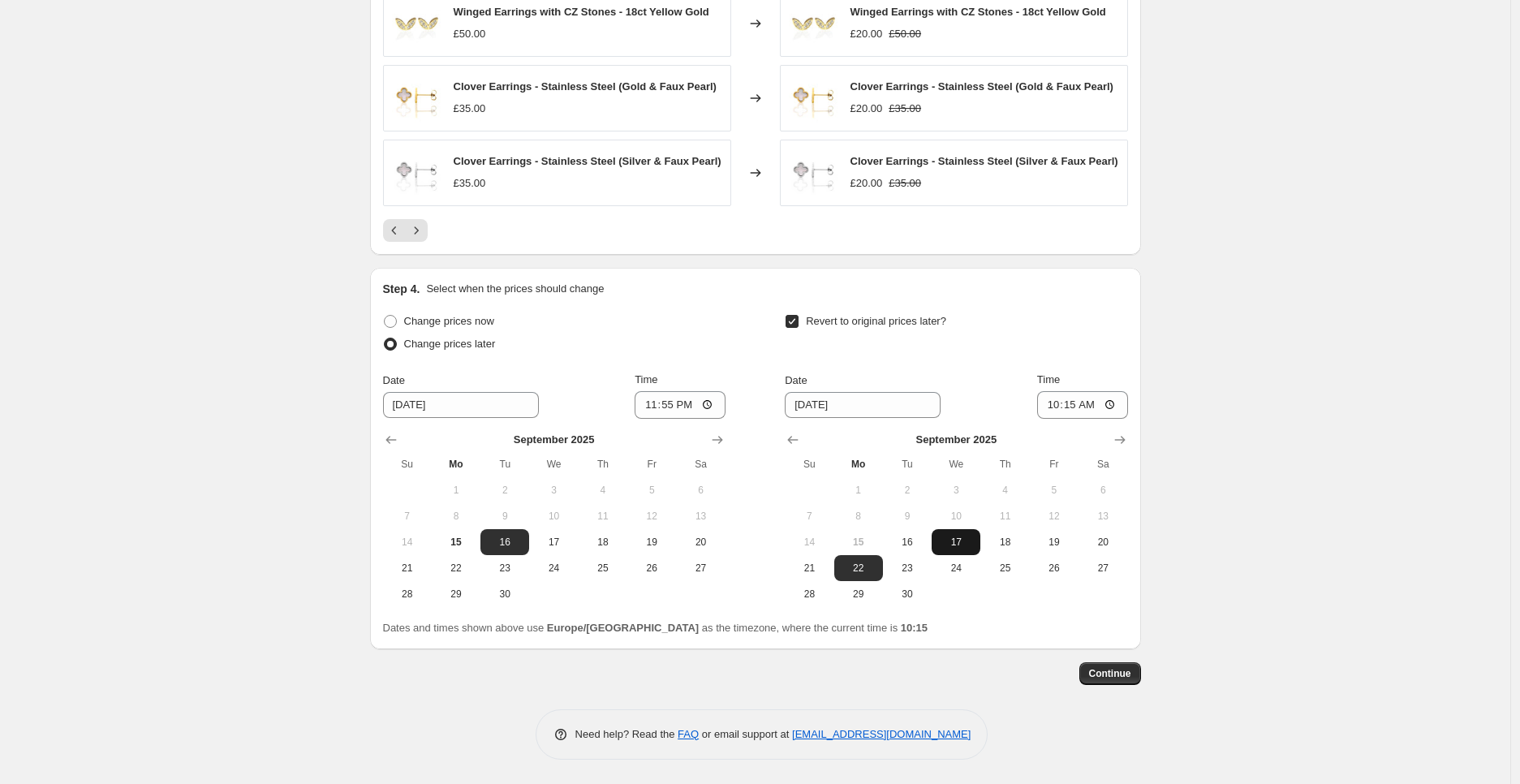
click at [959, 543] on span "17" at bounding box center [956, 542] width 35 height 13
click at [1117, 401] on input "10:15" at bounding box center [1083, 405] width 91 height 27
click at [1029, 545] on button "18" at bounding box center [1005, 542] width 49 height 26
type input "9/18/2025"
click at [1115, 404] on input "10:15" at bounding box center [1083, 405] width 91 height 27
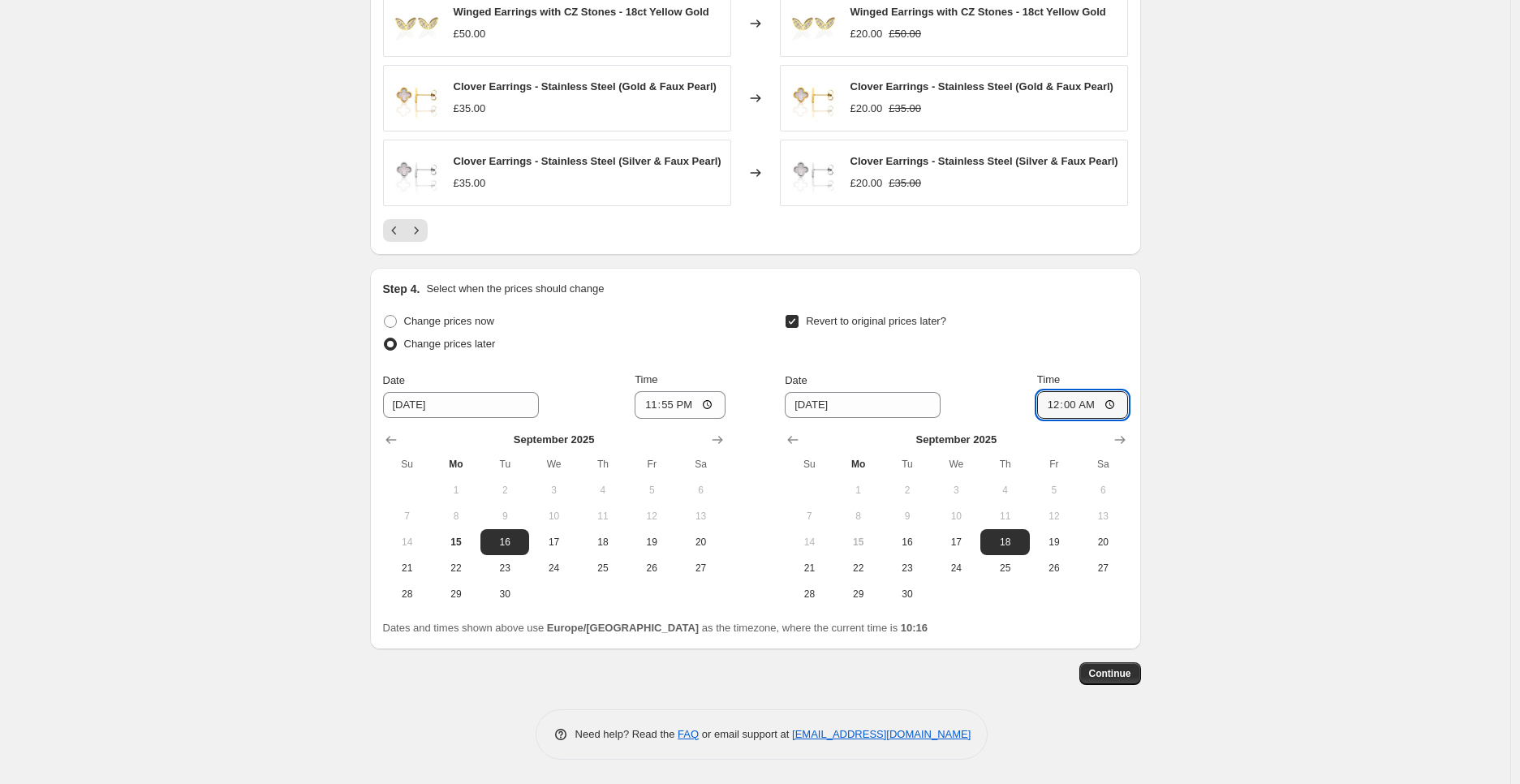
type input "00:00"
click at [1127, 673] on span "Continue" at bounding box center [1110, 673] width 42 height 13
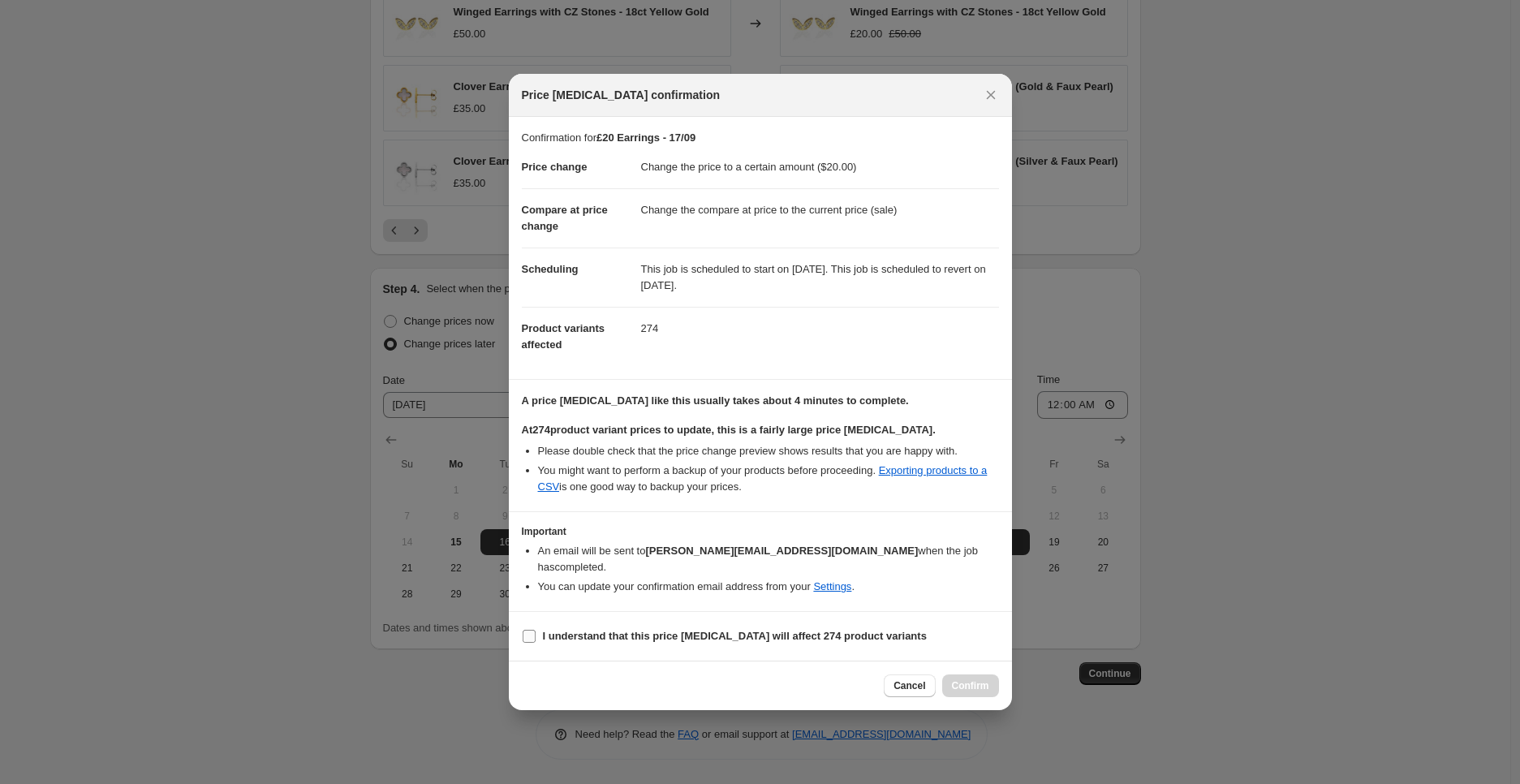
click at [651, 630] on b "I understand that this price change job will affect 274 product variants" at bounding box center [735, 636] width 384 height 12
click at [536, 630] on input "I understand that this price change job will affect 274 product variants" at bounding box center [528, 636] width 13 height 13
checkbox input "true"
click at [999, 675] on button "Confirm" at bounding box center [971, 685] width 57 height 23
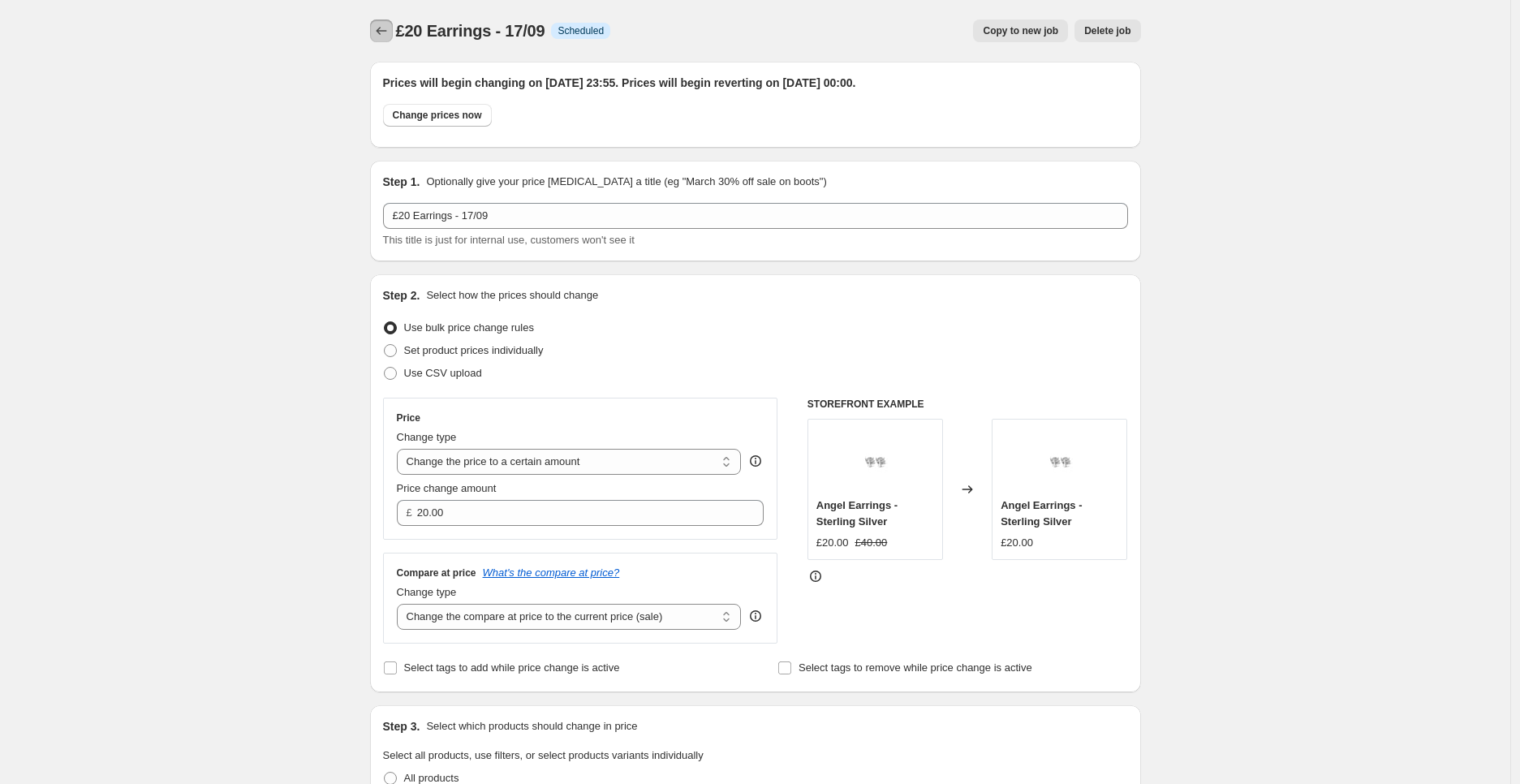
click at [390, 27] on icon "Price change jobs" at bounding box center [381, 30] width 17 height 17
